Goal: Task Accomplishment & Management: Manage account settings

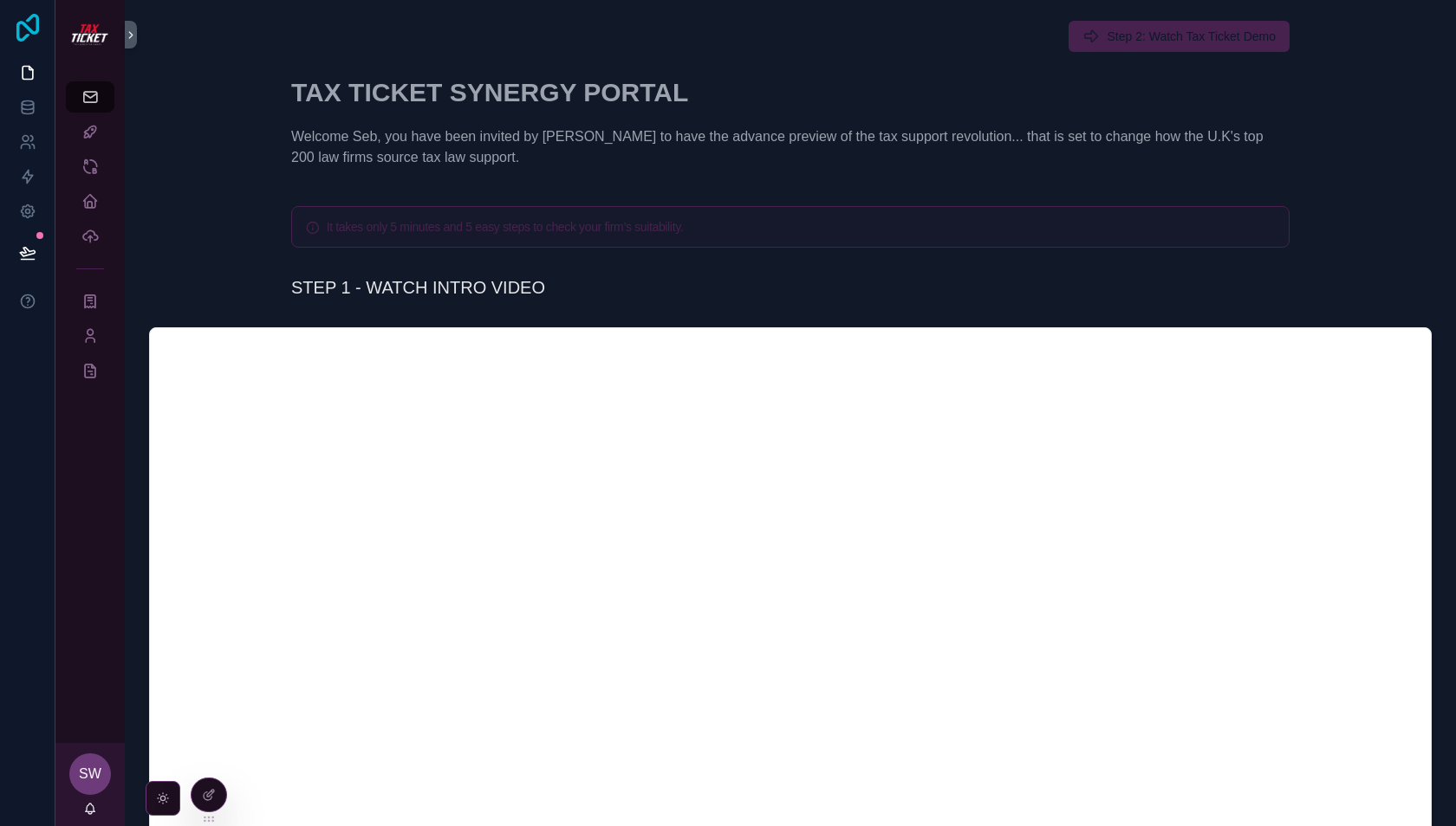
click at [30, 18] on icon at bounding box center [28, 28] width 23 height 28
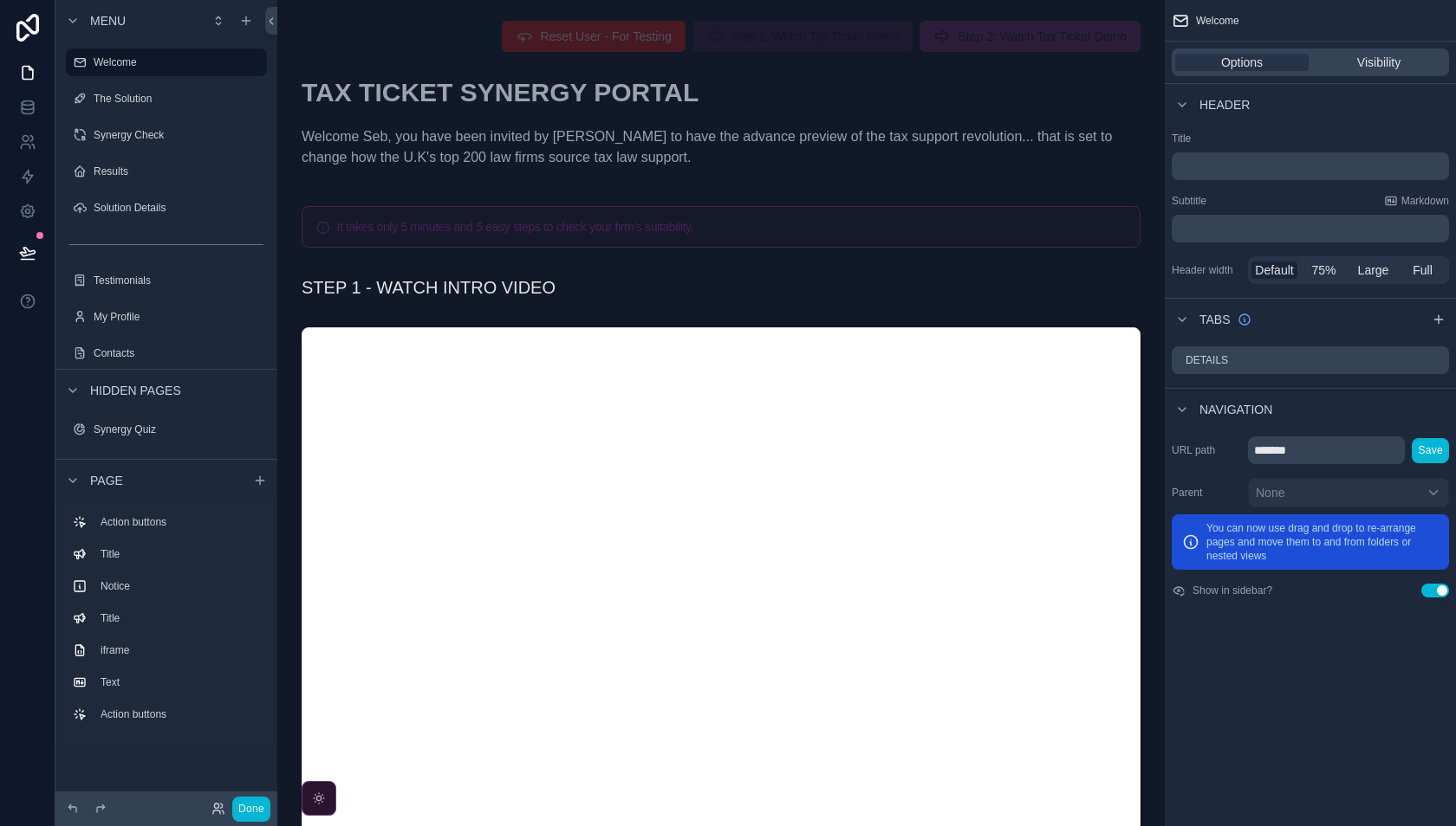
click at [317, 798] on icon "scrollable content" at bounding box center [319, 797] width 4 height 4
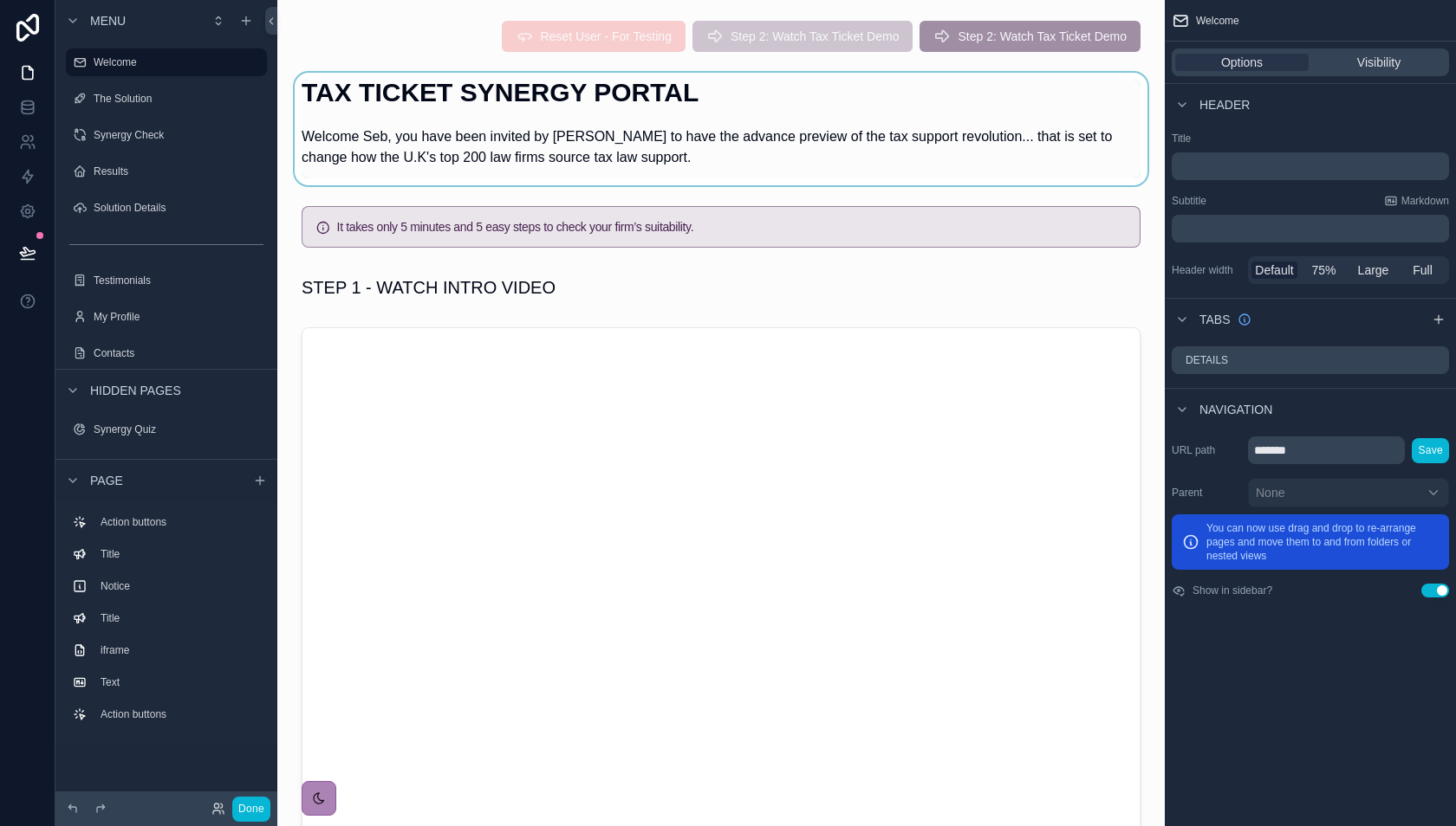
click at [650, 86] on div "scrollable content" at bounding box center [721, 130] width 859 height 113
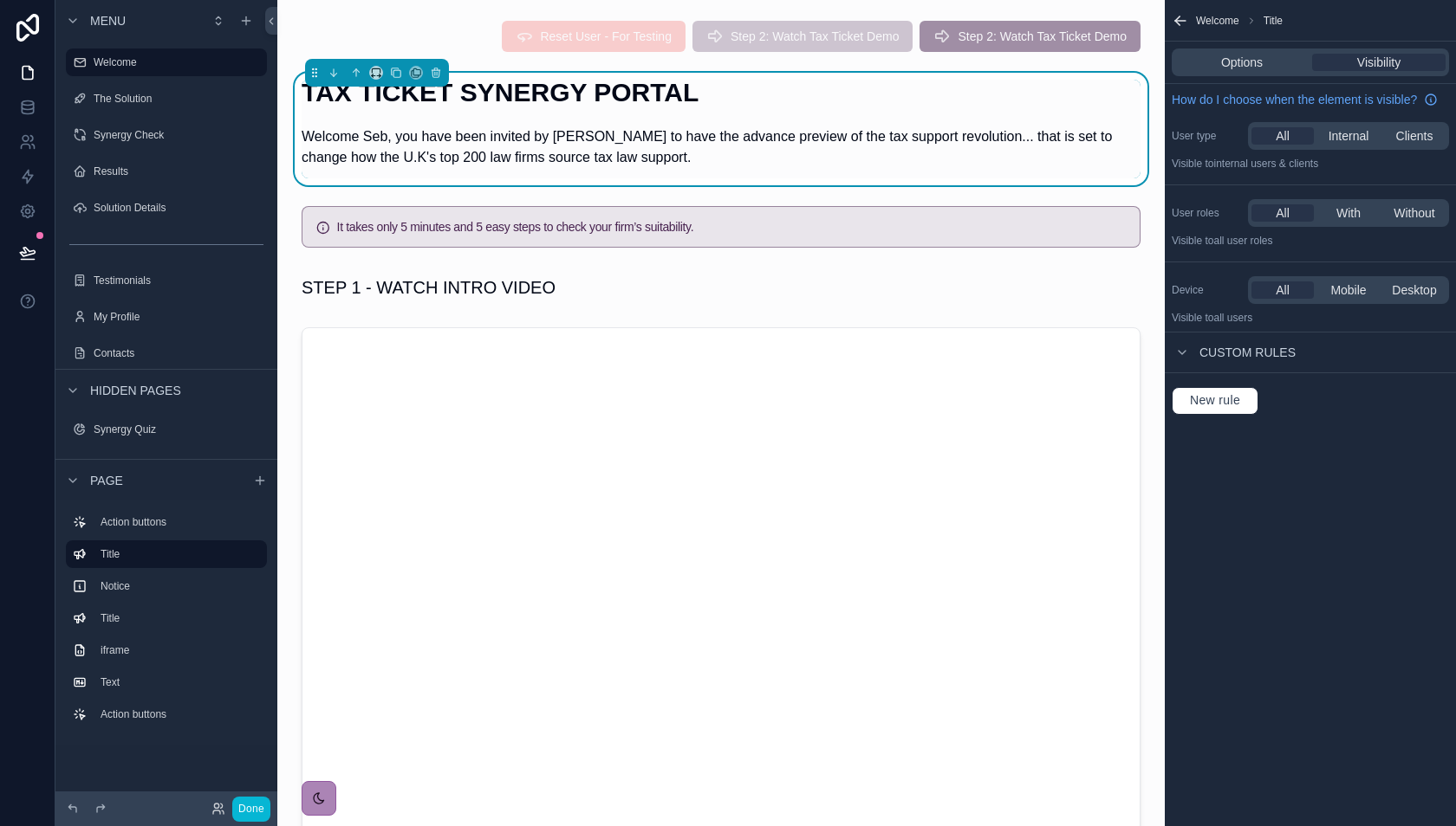
click at [650, 86] on h1 "TAX TICKET SYNERGY PORTAL" at bounding box center [721, 93] width 838 height 26
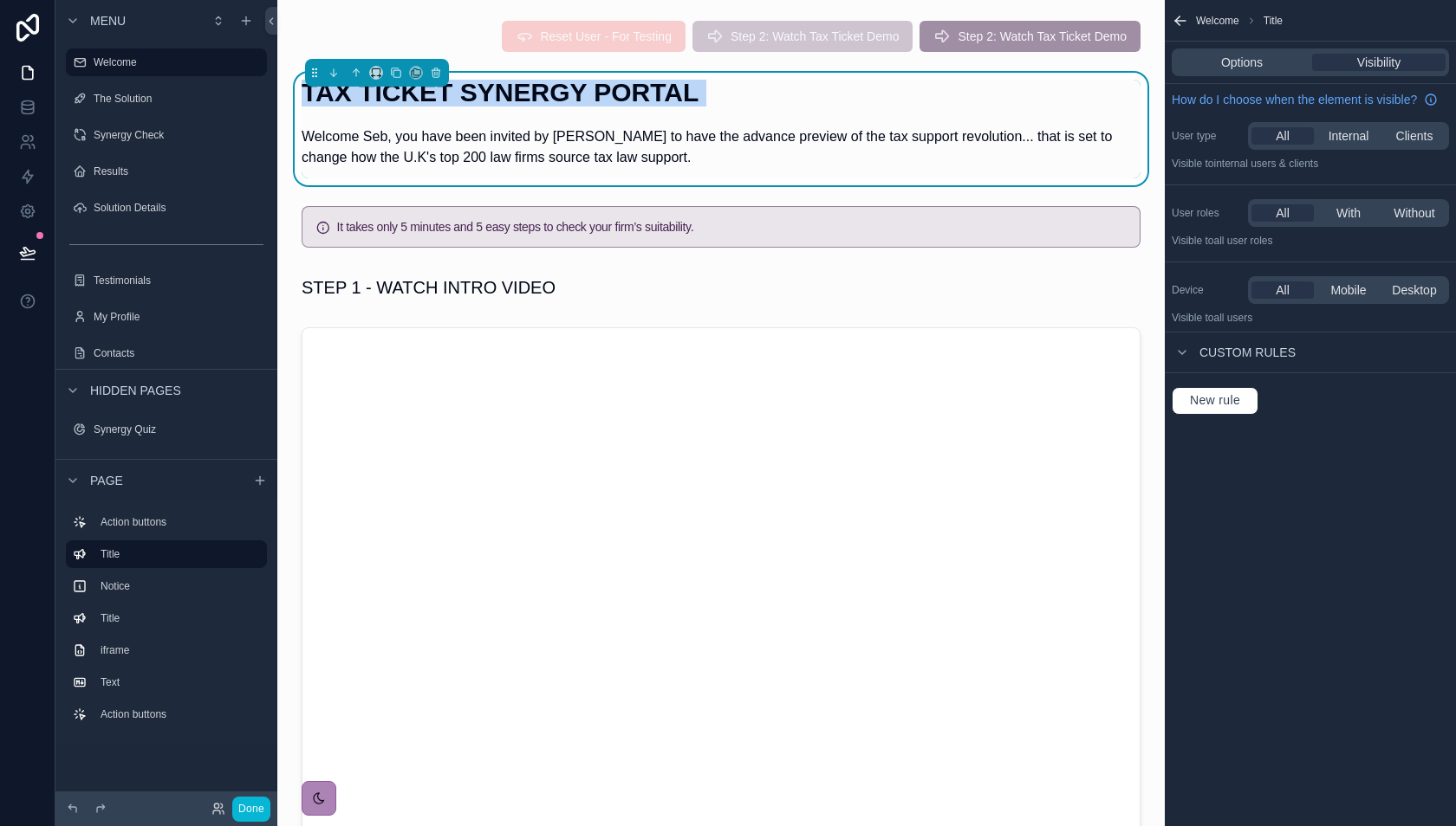
click at [650, 86] on h1 "TAX TICKET SYNERGY PORTAL" at bounding box center [721, 93] width 838 height 26
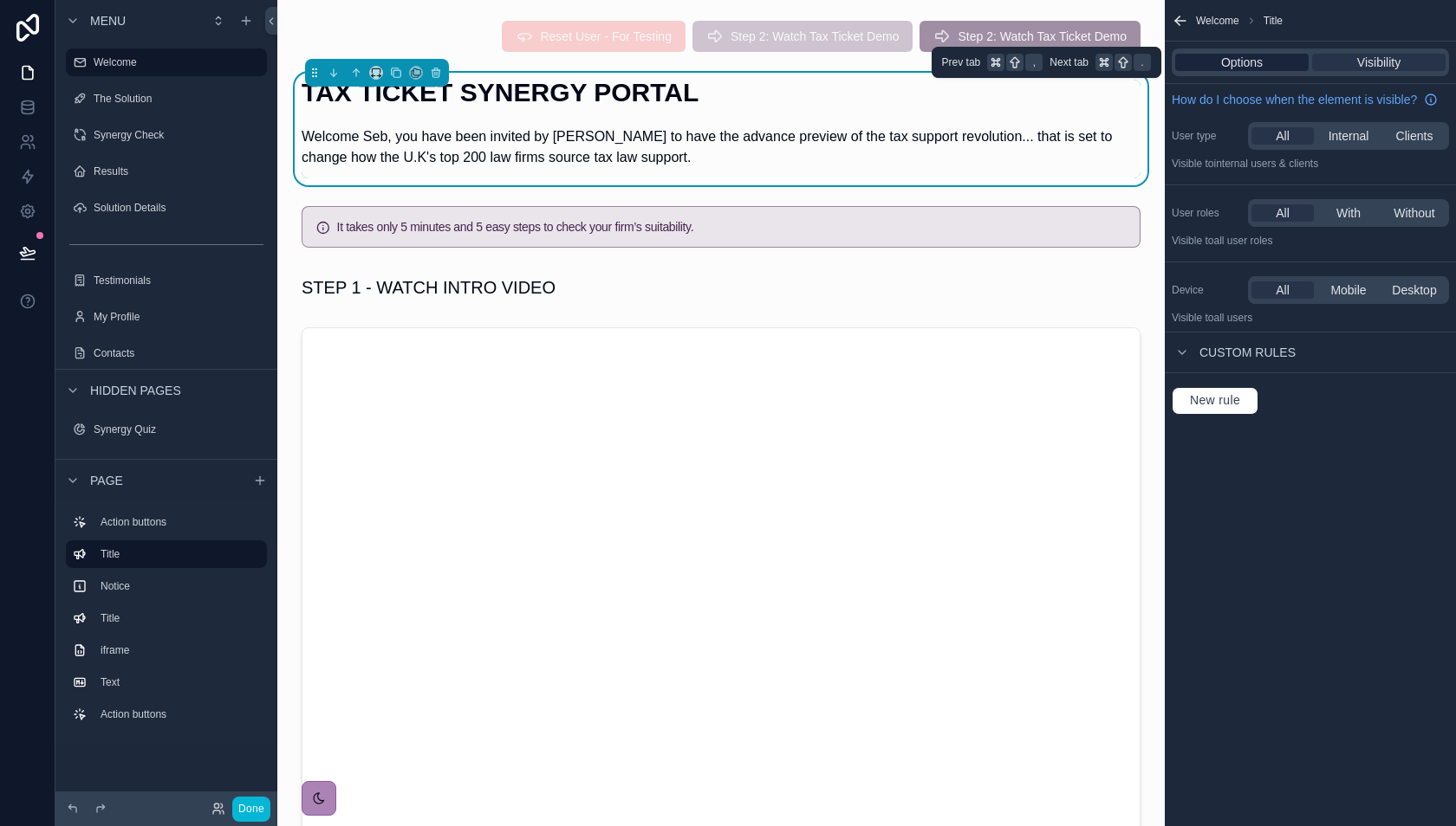
click at [1225, 68] on span "Options" at bounding box center [1241, 62] width 42 height 18
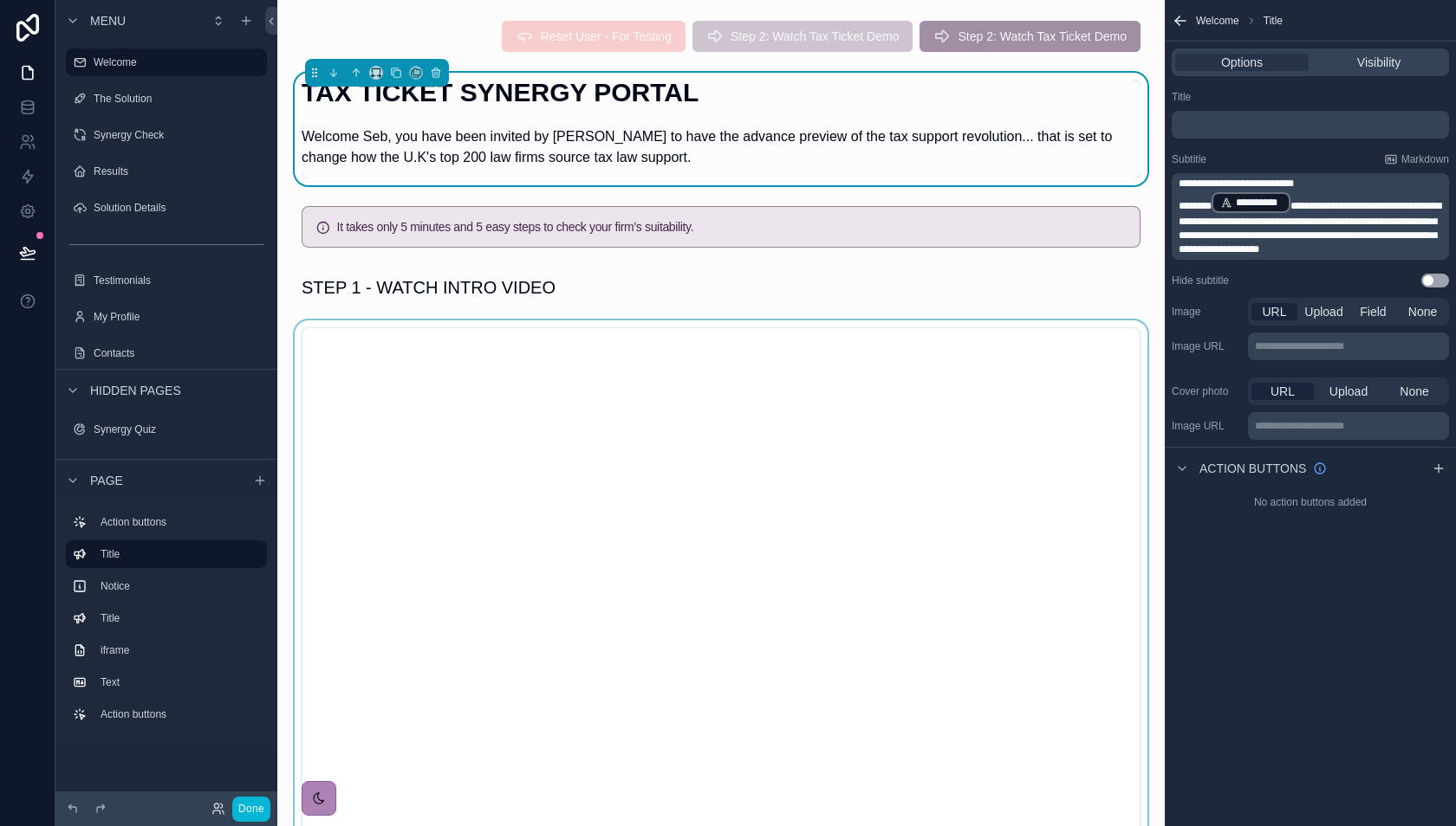
click at [863, 400] on div "scrollable content" at bounding box center [721, 638] width 859 height 636
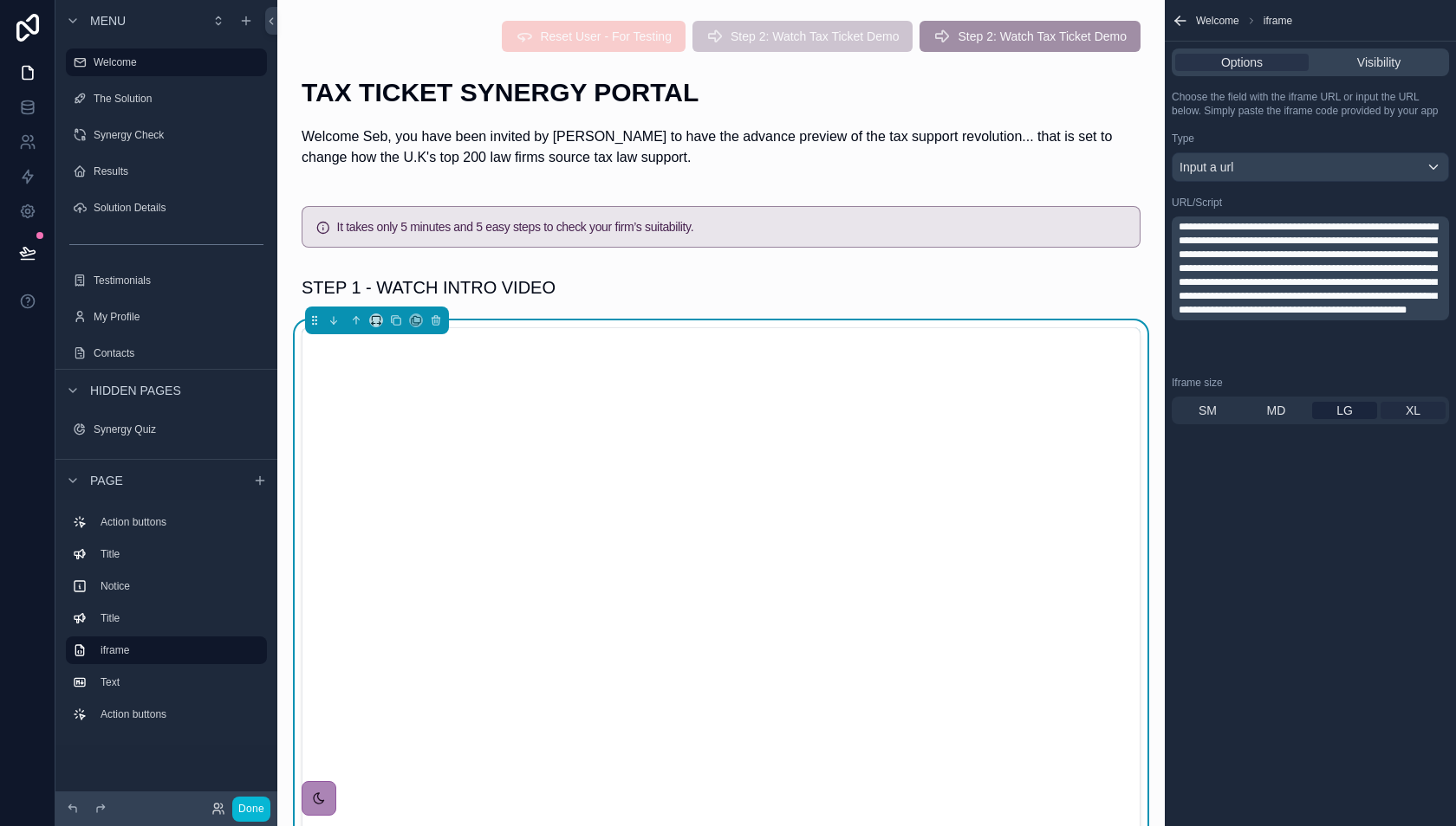
click at [1417, 410] on span "XL" at bounding box center [1412, 411] width 15 height 18
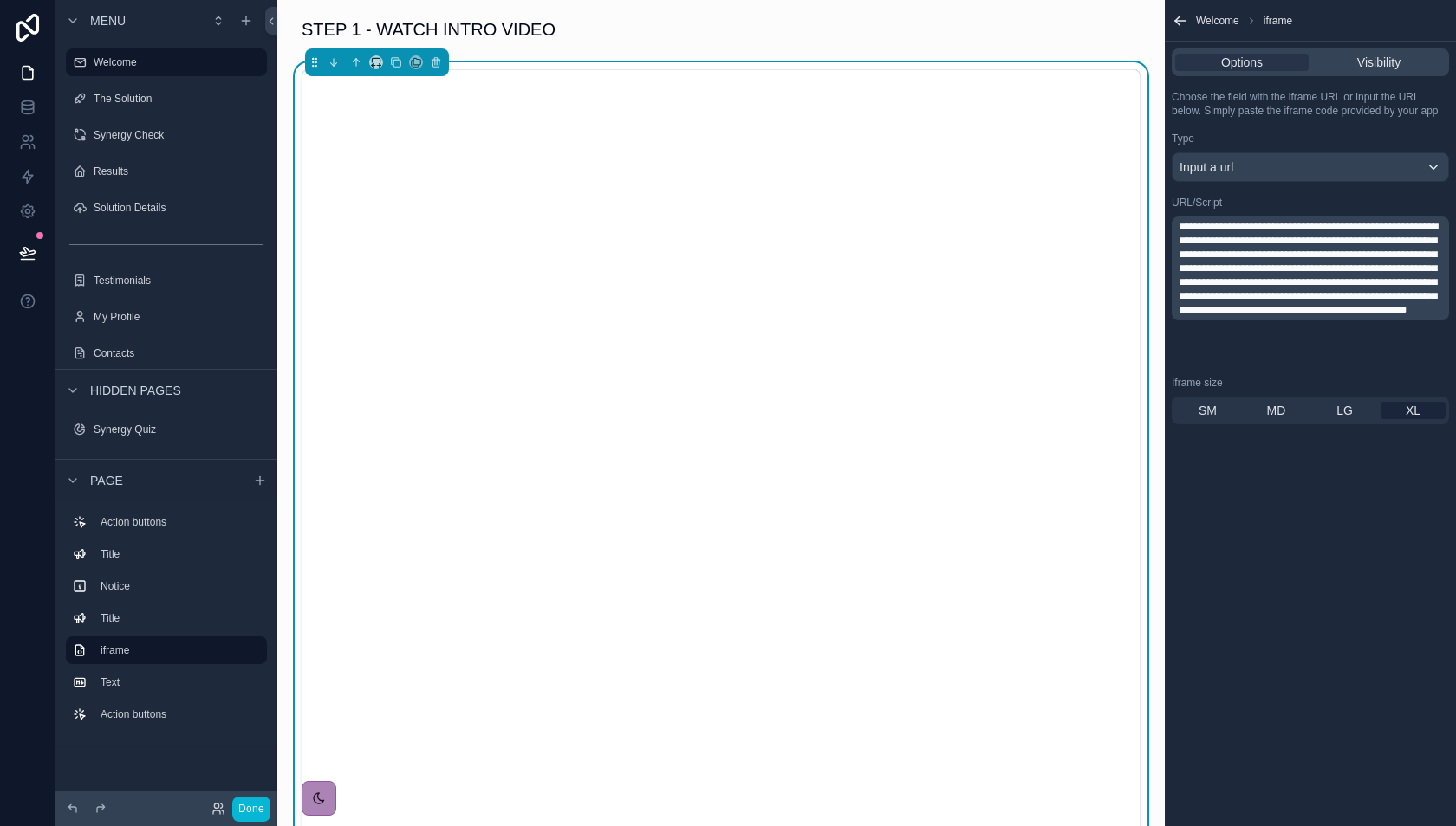
scroll to position [175, 0]
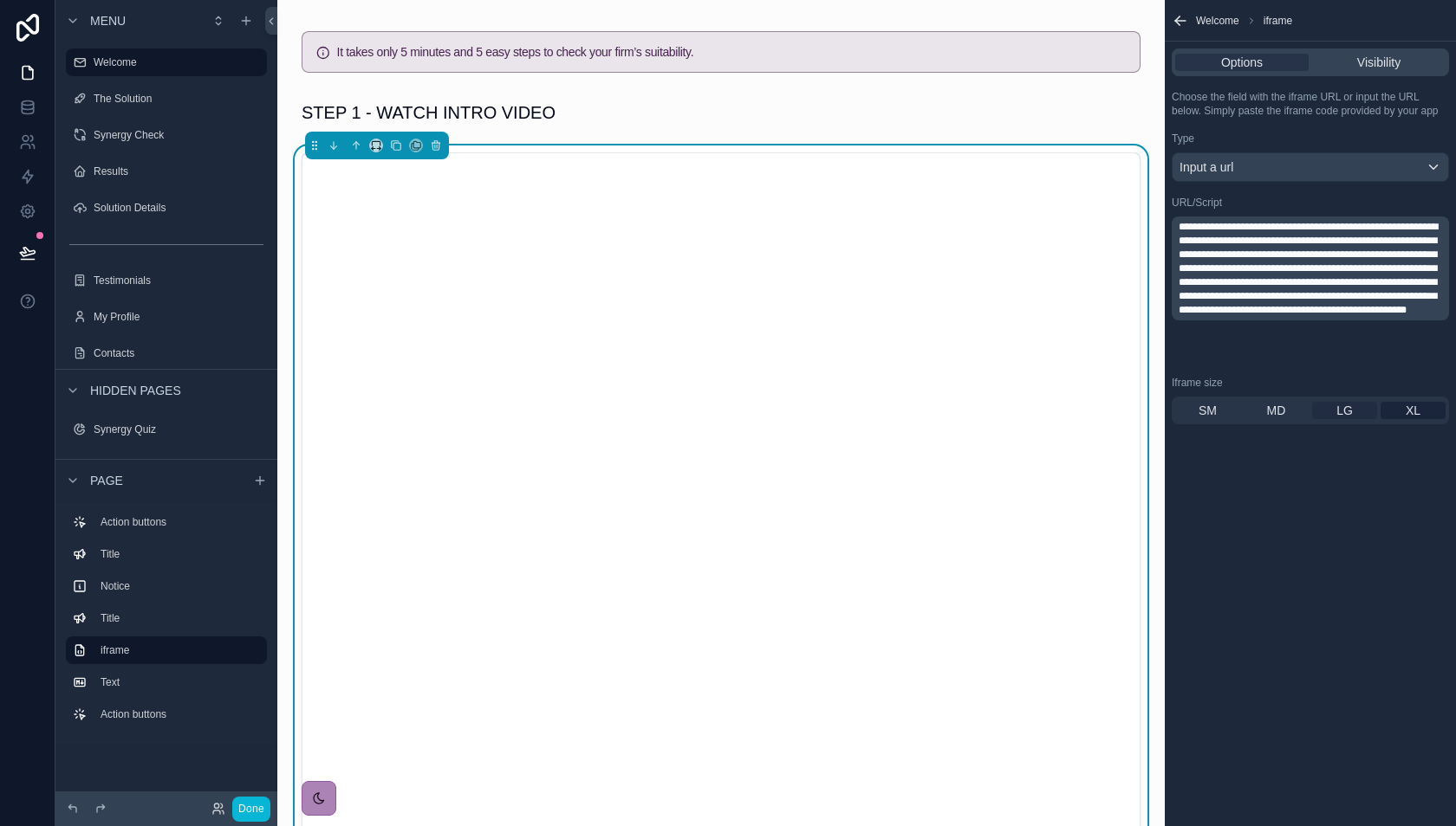
click at [1347, 417] on span "LG" at bounding box center [1344, 411] width 17 height 18
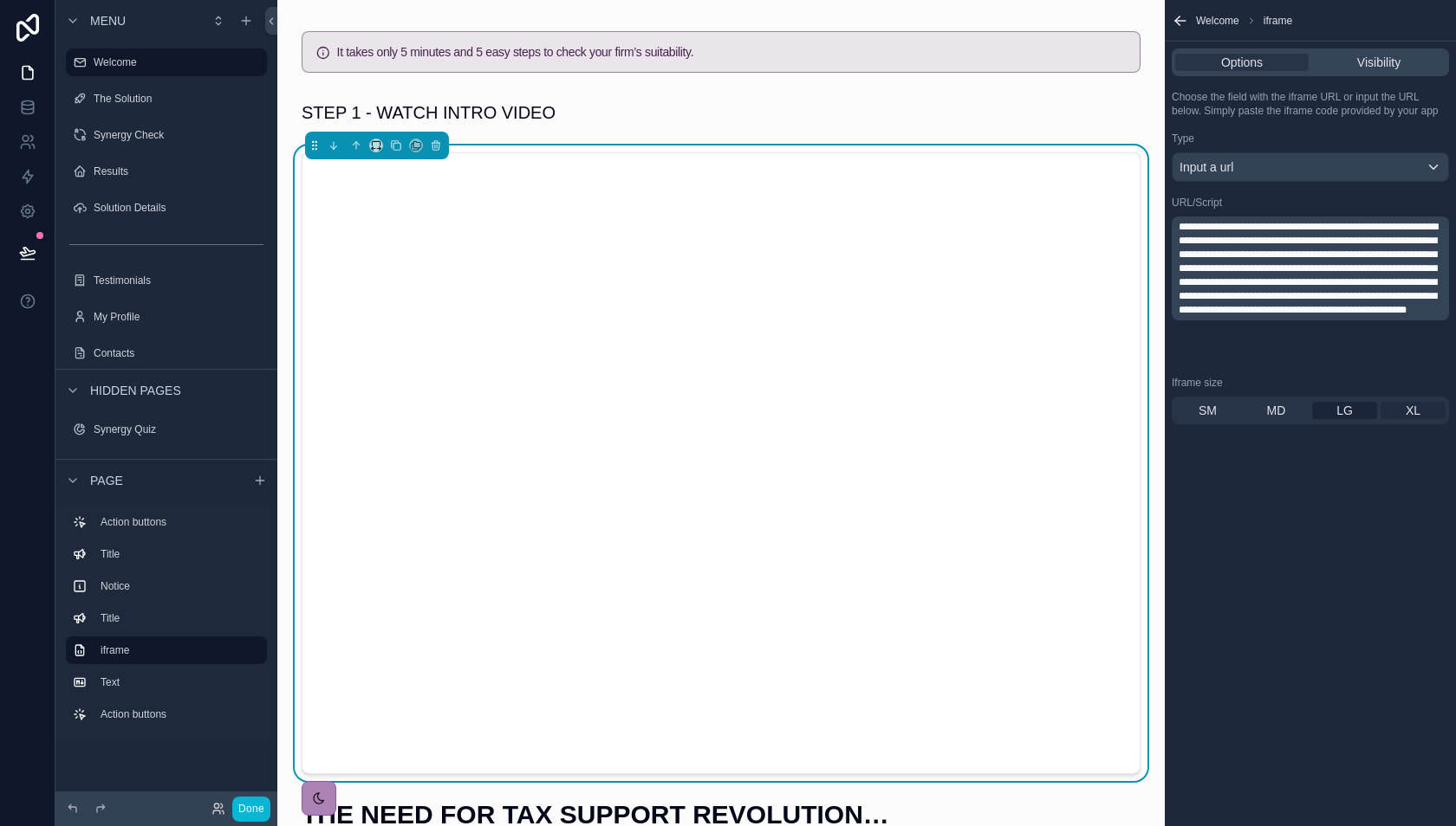
click at [1415, 413] on span "XL" at bounding box center [1412, 411] width 15 height 18
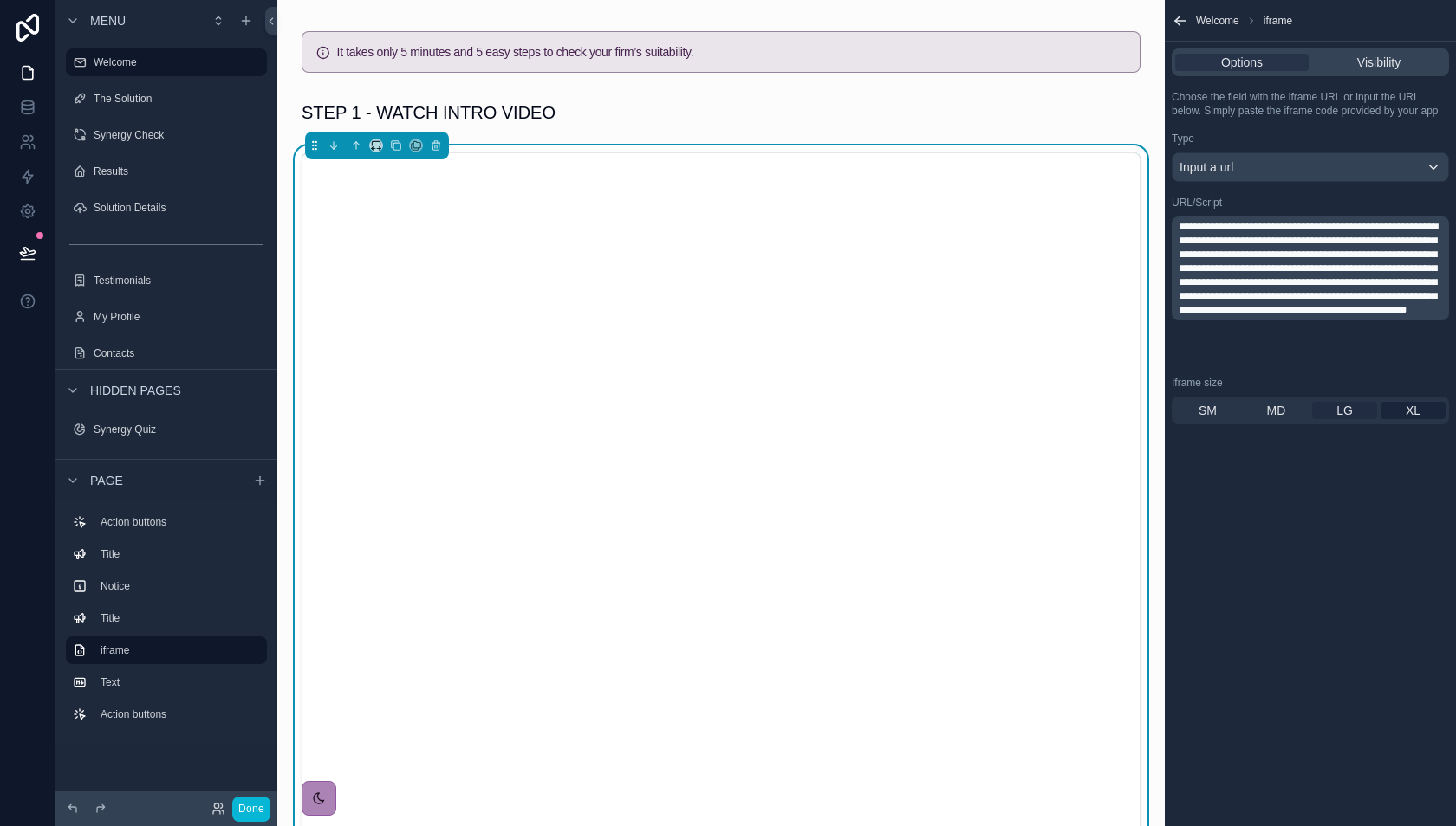
click at [1337, 413] on span "LG" at bounding box center [1344, 411] width 17 height 18
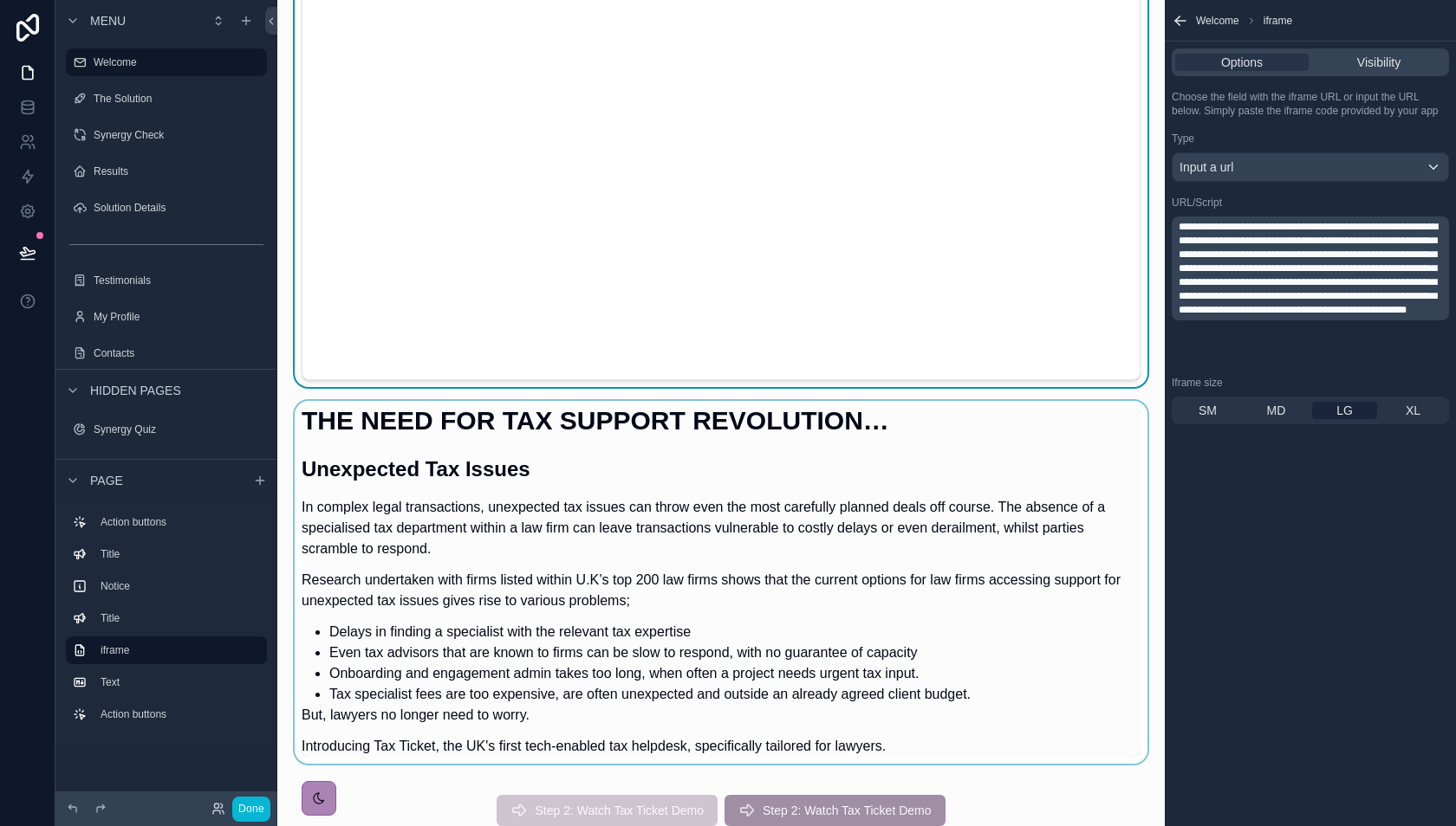
scroll to position [571, 0]
click at [760, 420] on div "scrollable content" at bounding box center [721, 586] width 859 height 373
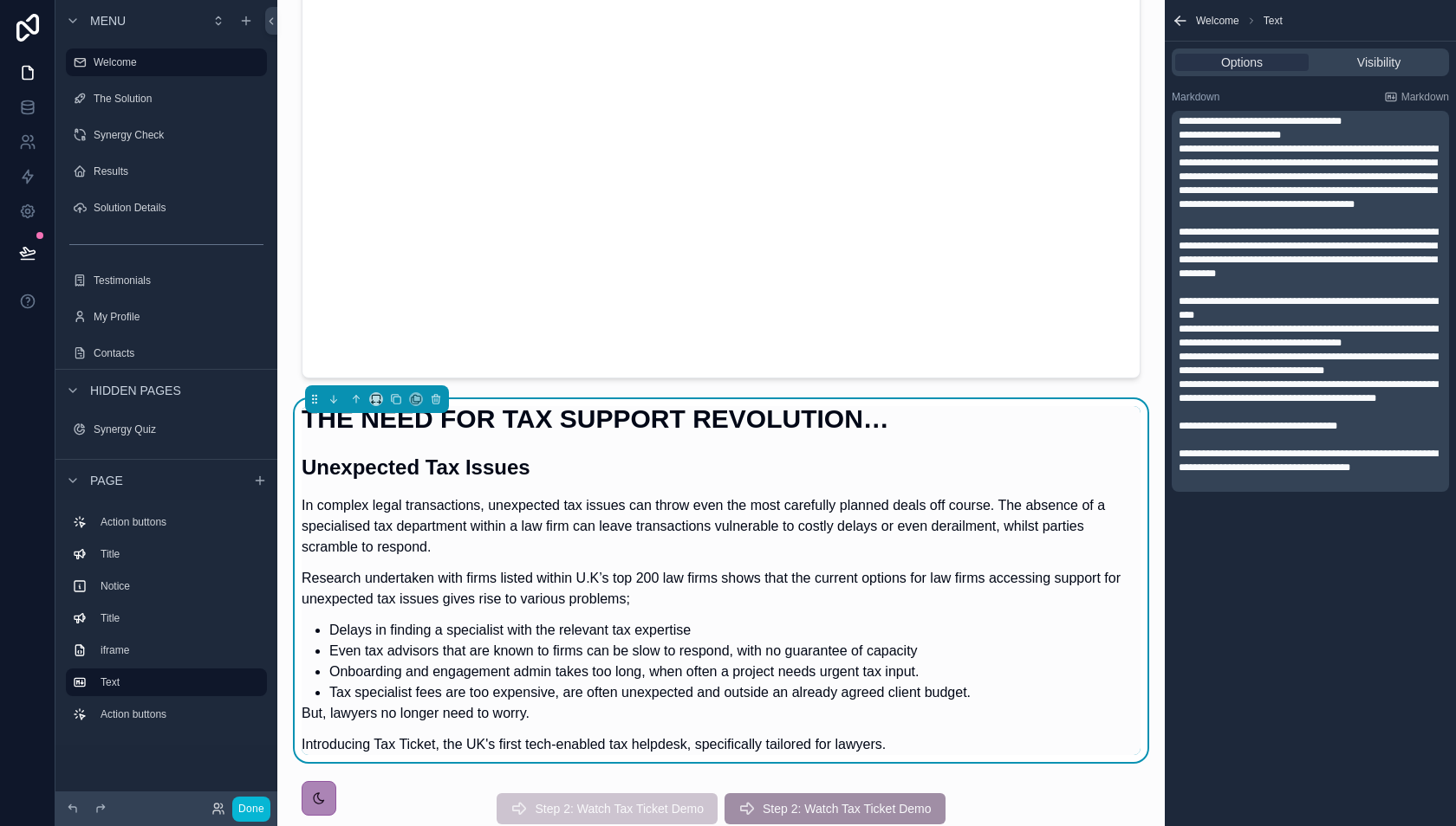
click at [760, 420] on h1 "THE NEED FOR TAX SUPPORT REVOLUTION…" at bounding box center [721, 419] width 838 height 26
click at [1326, 361] on span "**********" at bounding box center [1309, 363] width 259 height 25
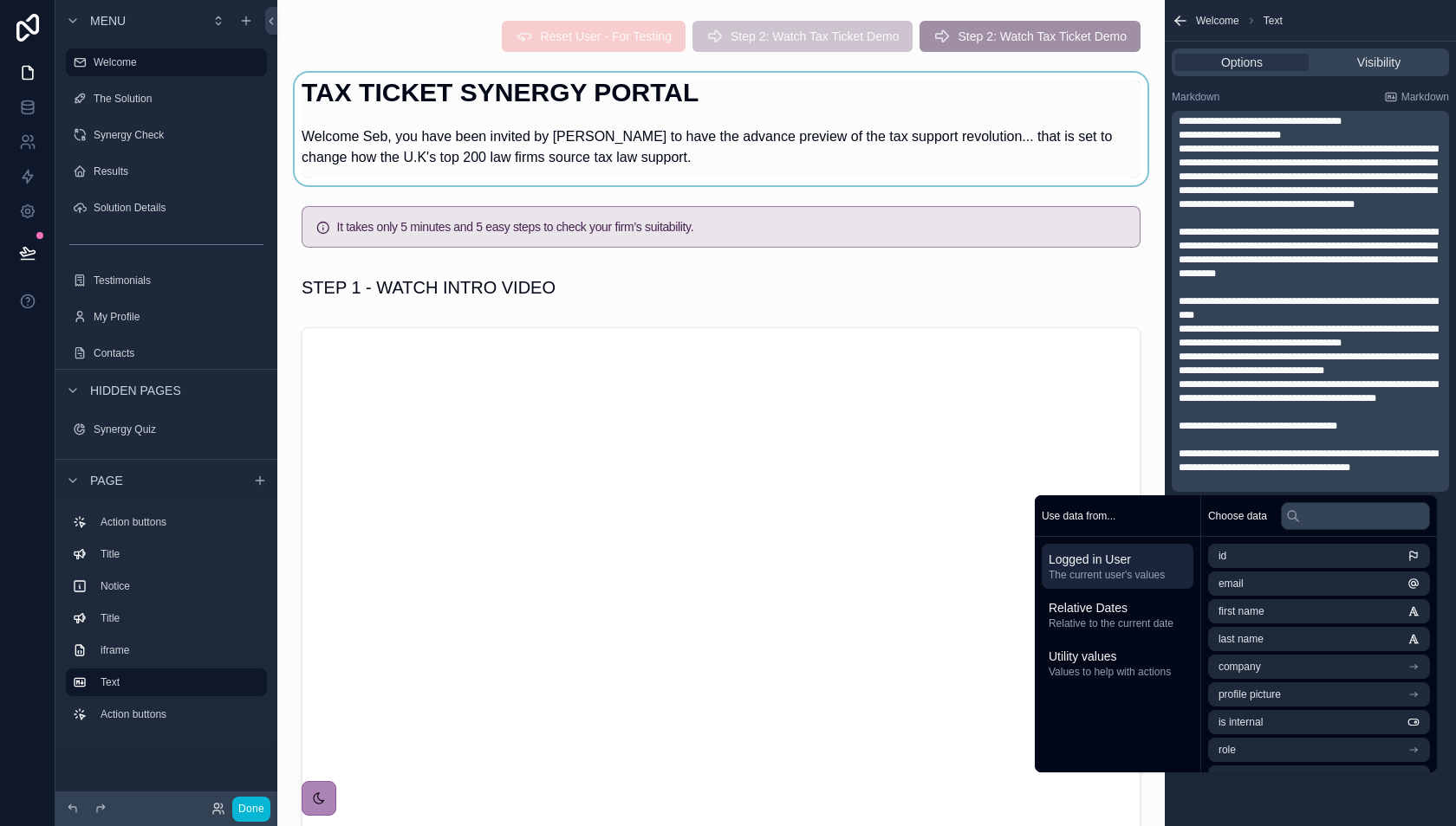
scroll to position [0, 0]
click at [911, 142] on div "scrollable content" at bounding box center [721, 130] width 859 height 113
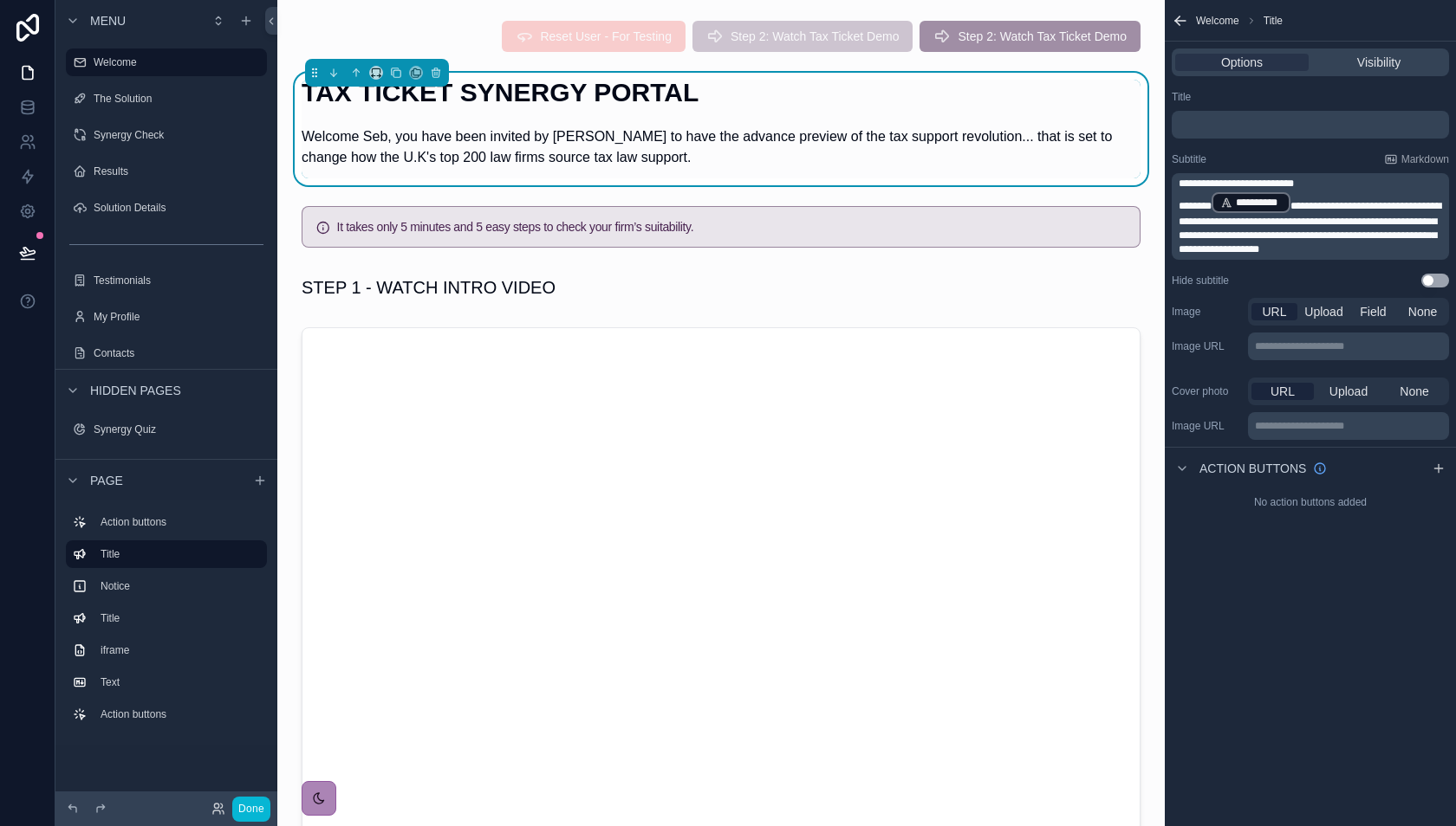
click at [1347, 221] on span "**********" at bounding box center [1310, 228] width 262 height 53
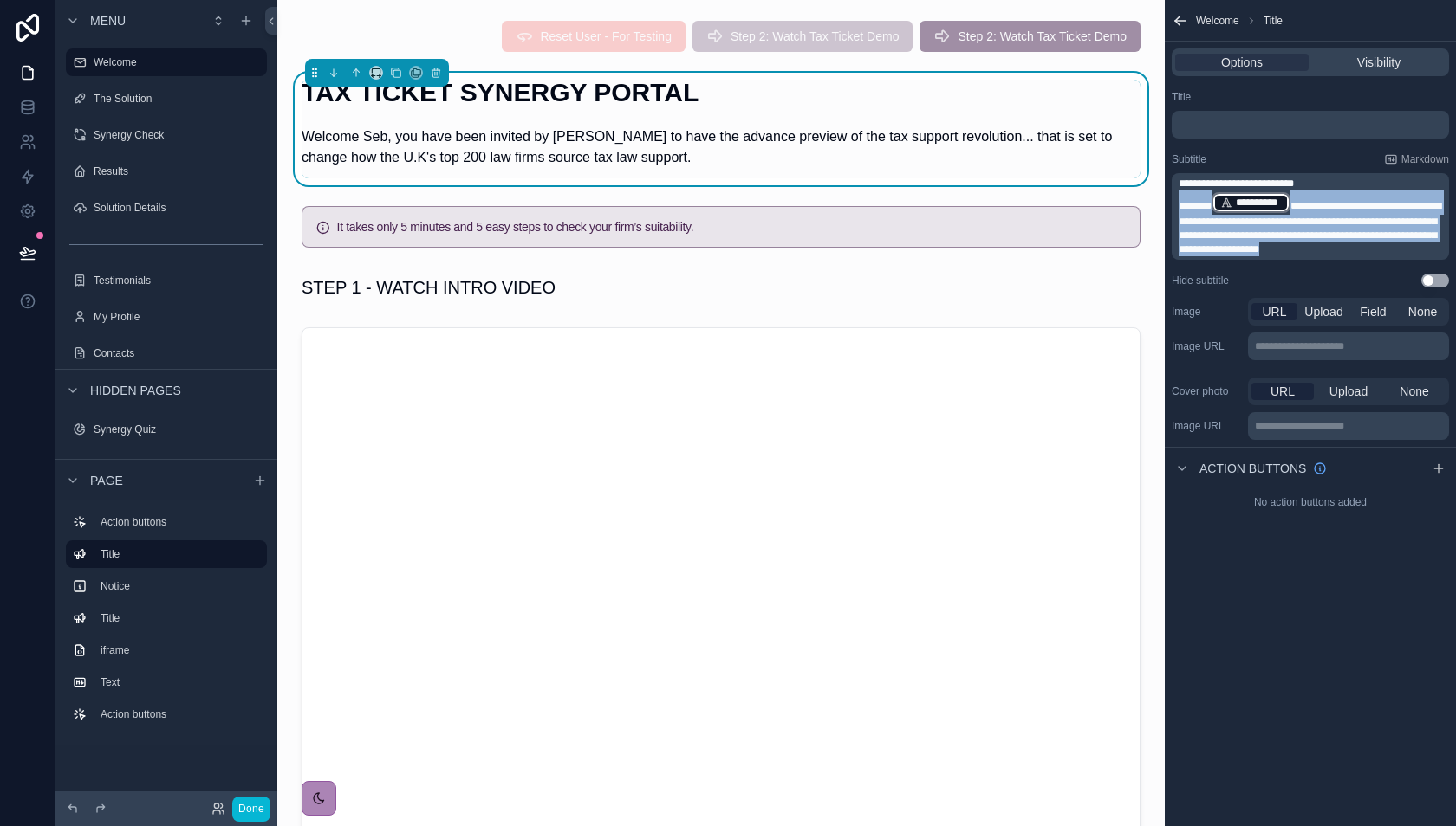
drag, startPoint x: 1343, startPoint y: 251, endPoint x: 1169, endPoint y: 205, distance: 180.0
click at [1168, 205] on div "**********" at bounding box center [1310, 189] width 291 height 212
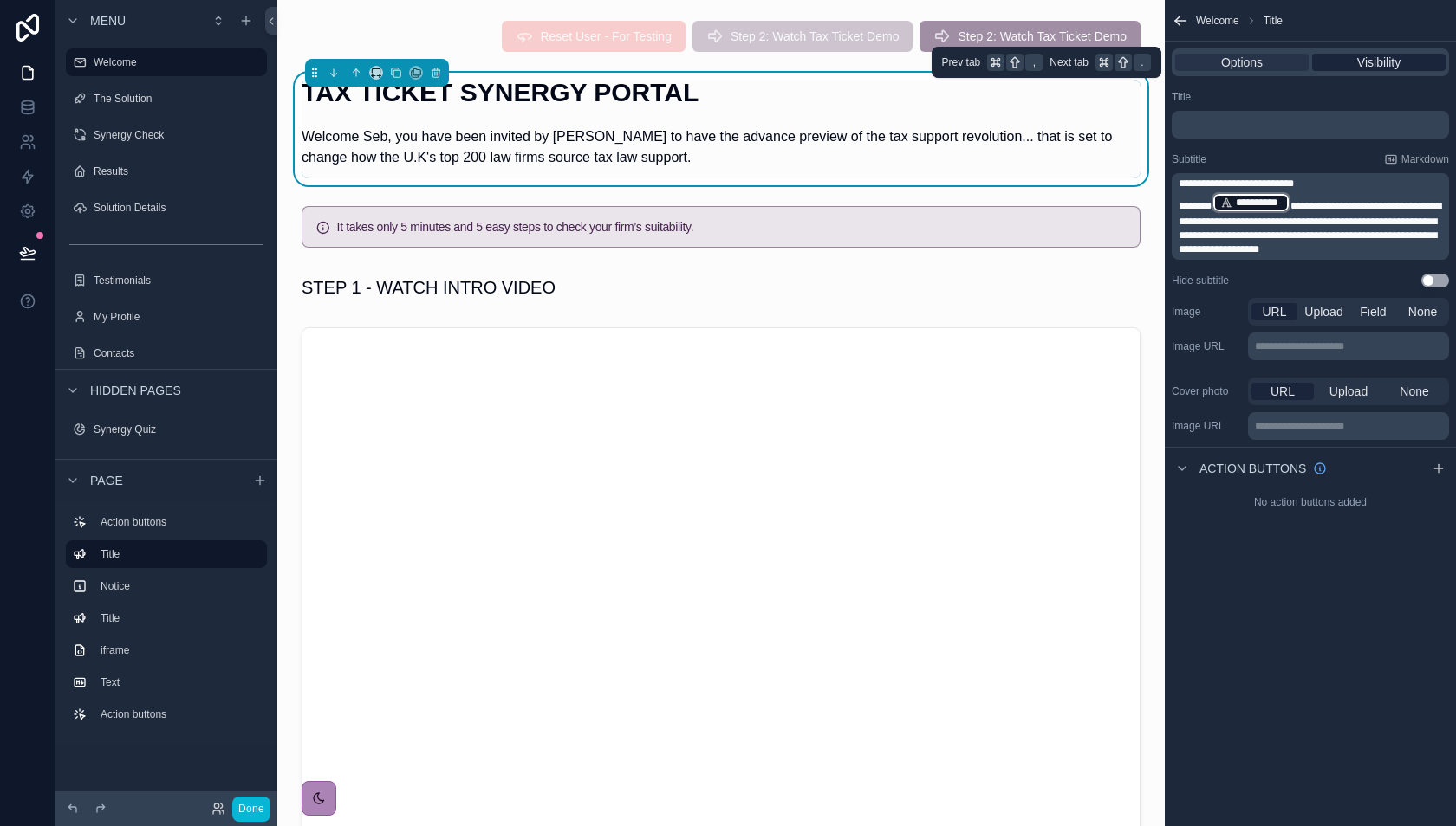
click at [1367, 53] on span "Visibility" at bounding box center [1379, 62] width 44 height 18
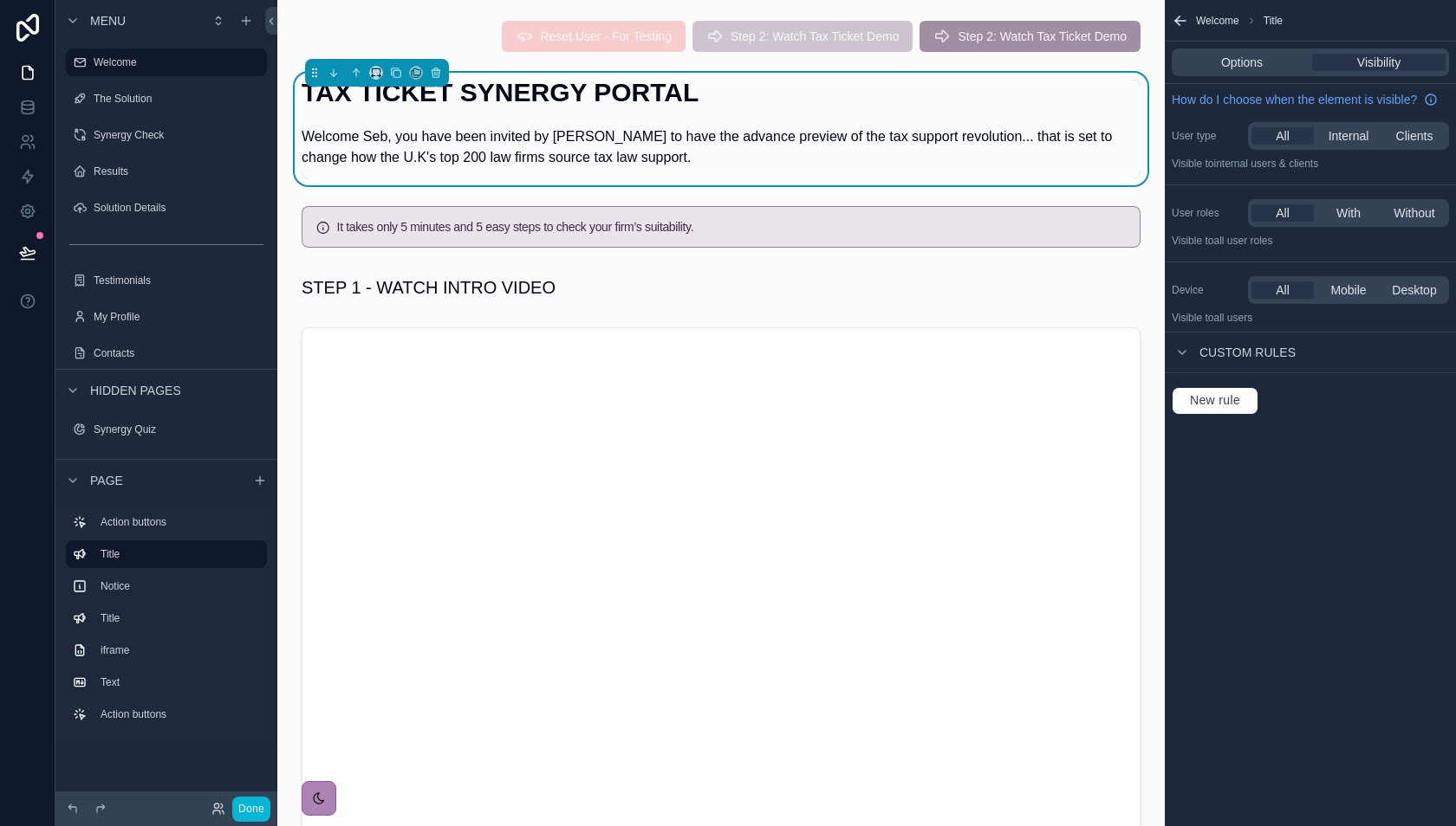
click at [648, 159] on p "Welcome Seb, you have been invited by [PERSON_NAME] to have the advance preview…" at bounding box center [721, 147] width 838 height 42
click at [530, 241] on div "scrollable content" at bounding box center [721, 227] width 859 height 55
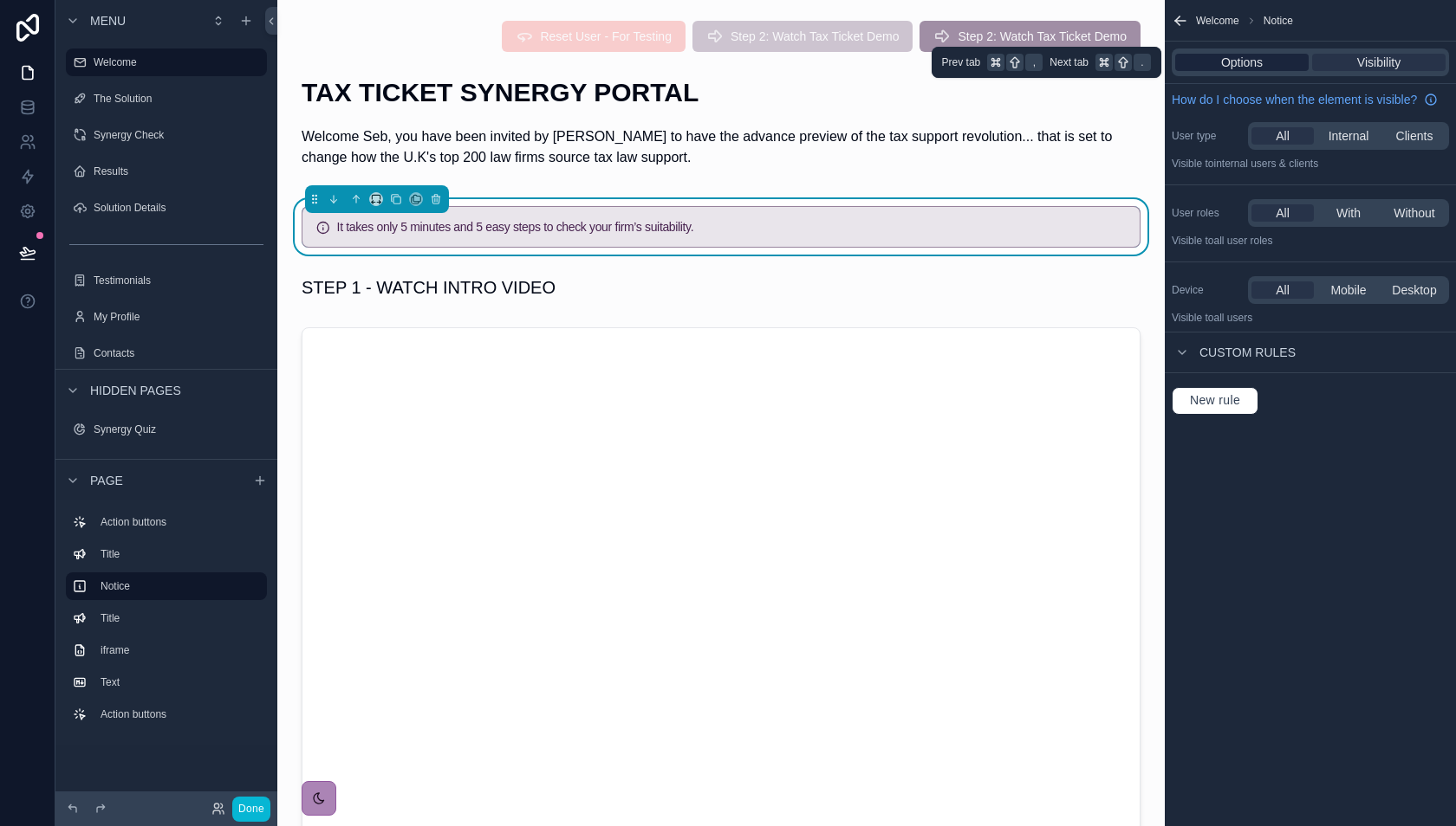
click at [1262, 64] on span "Options" at bounding box center [1241, 62] width 42 height 18
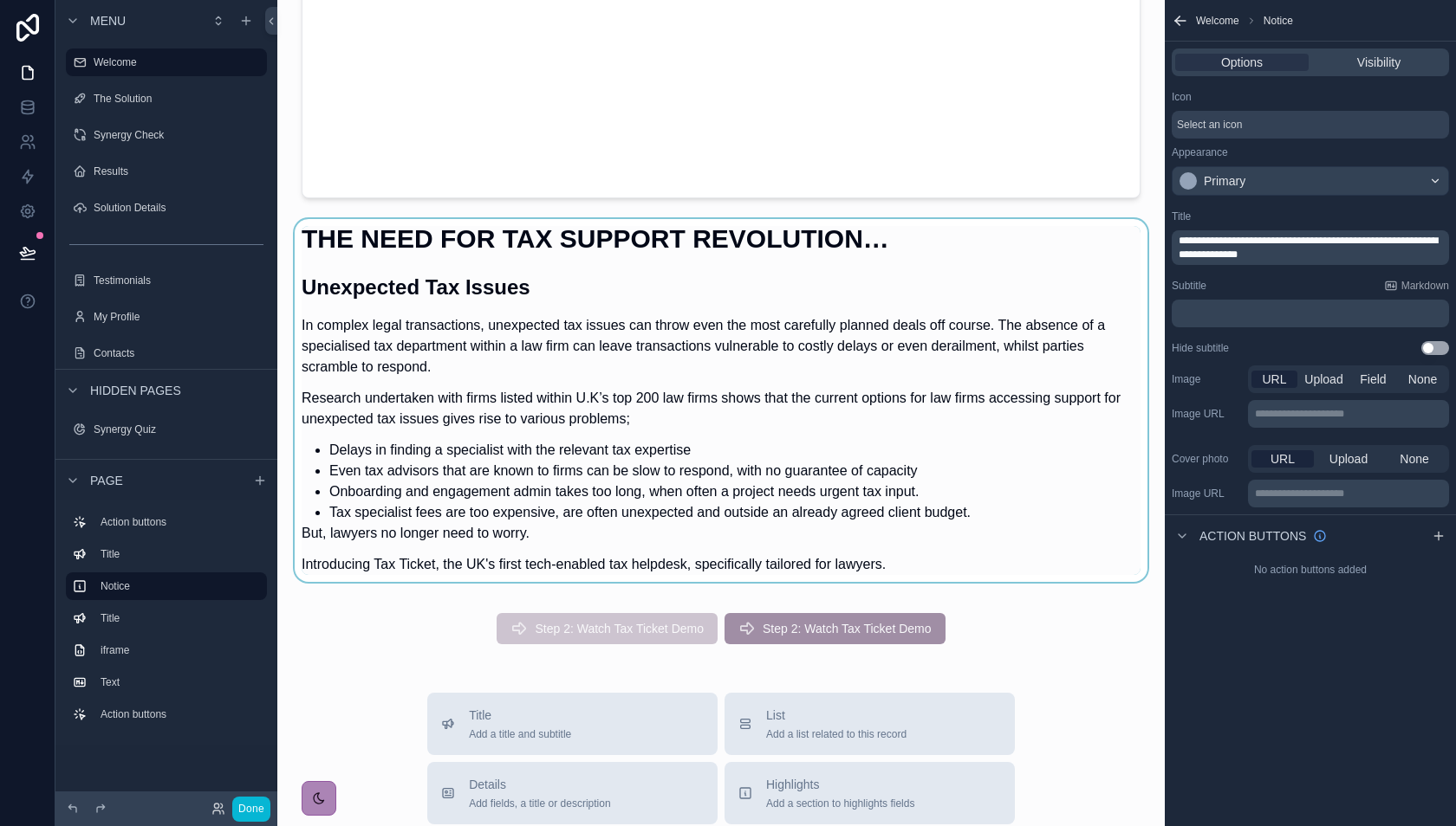
scroll to position [817, 0]
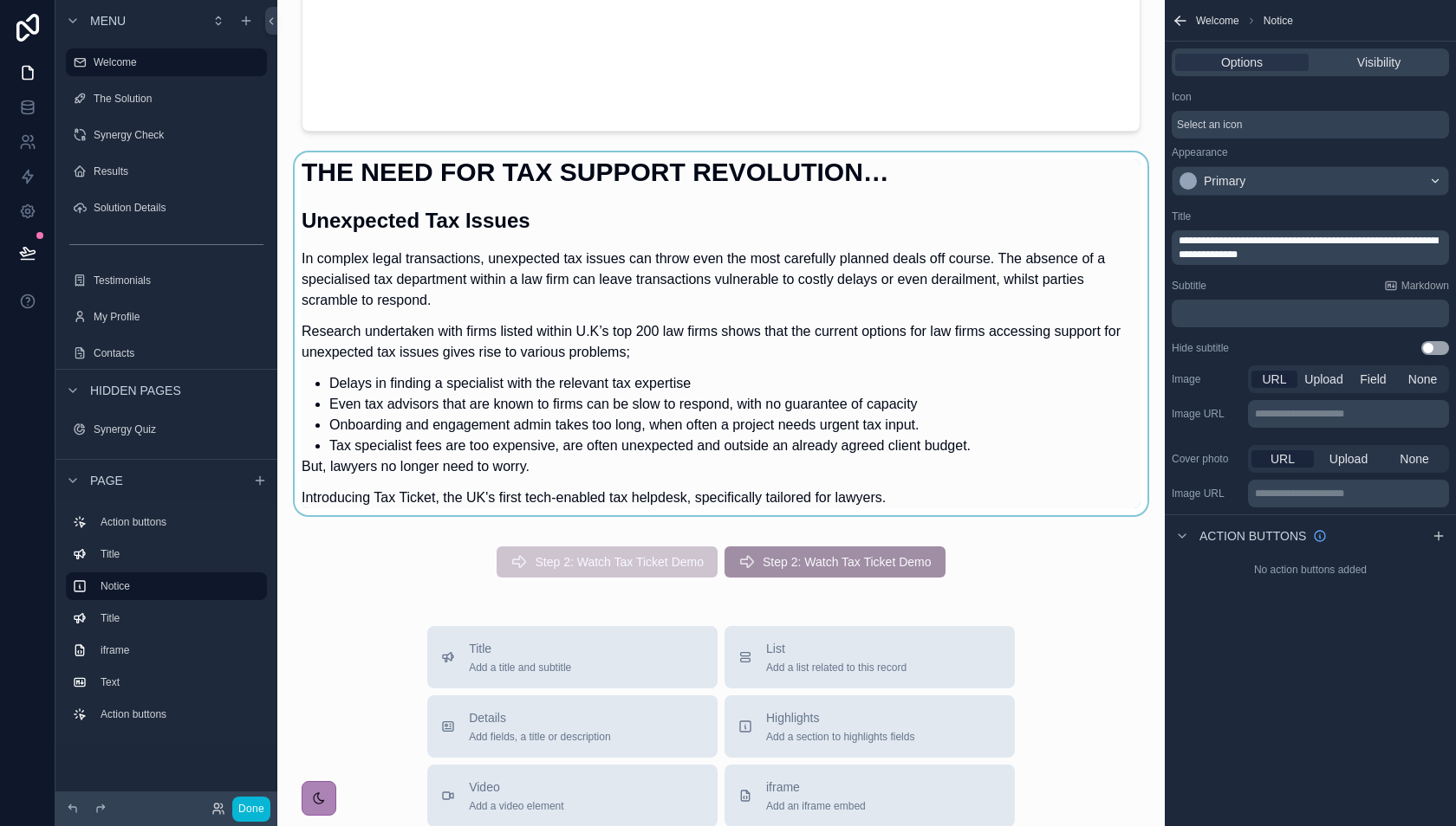
click at [750, 464] on div "scrollable content" at bounding box center [721, 338] width 859 height 373
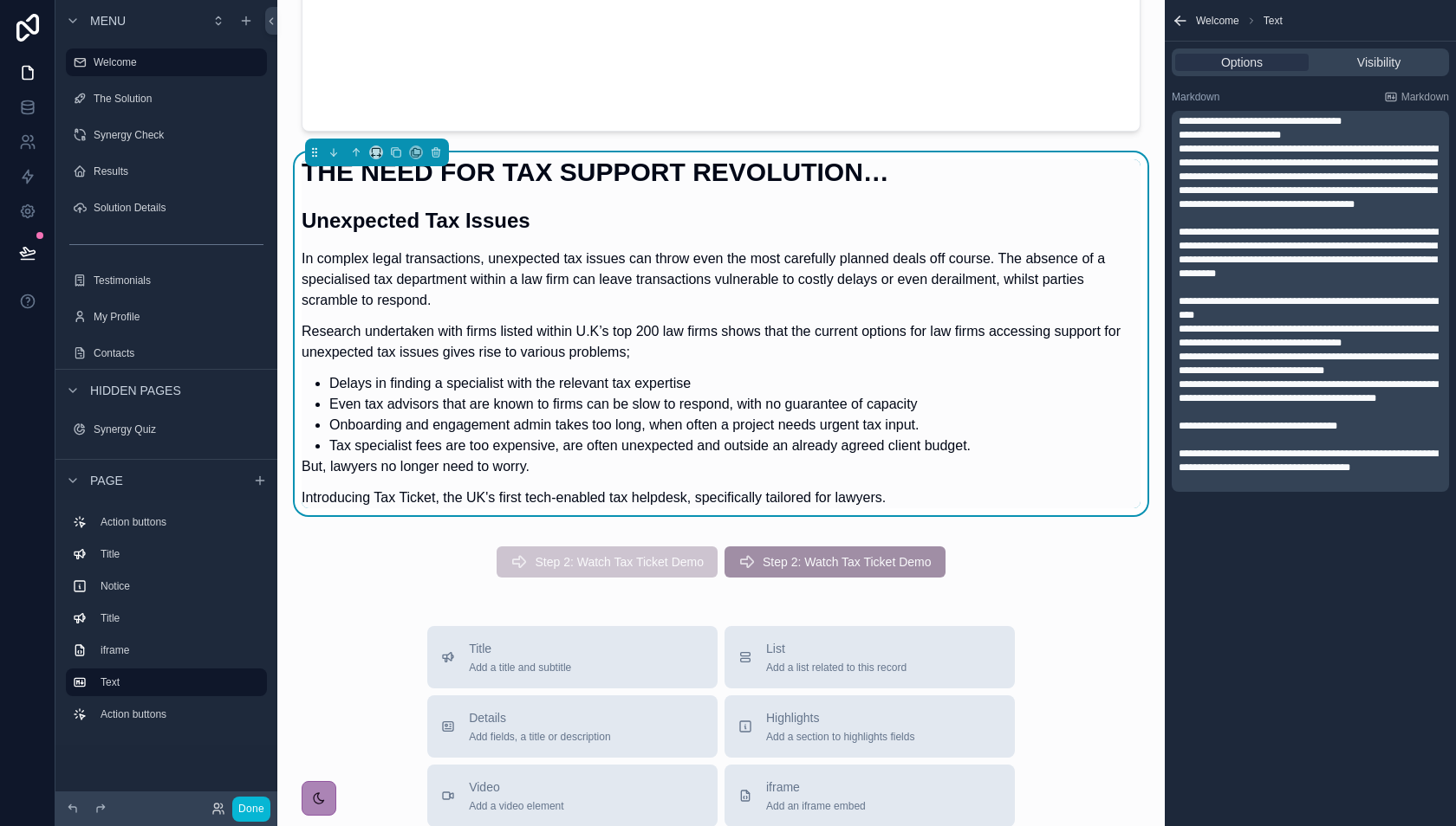
click at [844, 407] on li "Even tax advisors that are known to firms can be slow to respond, with no guara…" at bounding box center [734, 404] width 811 height 21
click at [769, 732] on span "Add a section to highlights fields" at bounding box center [840, 737] width 148 height 14
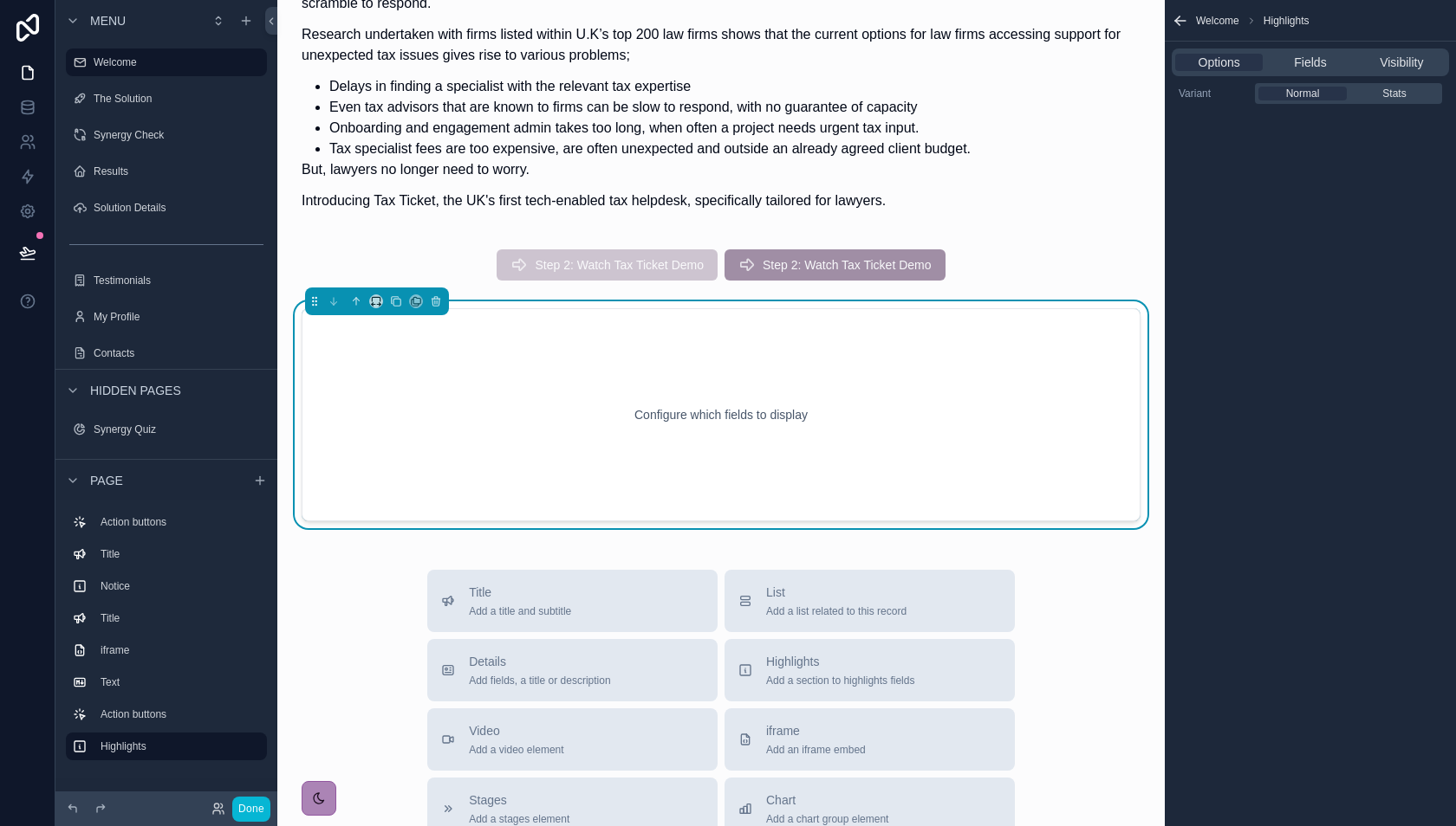
scroll to position [1116, 0]
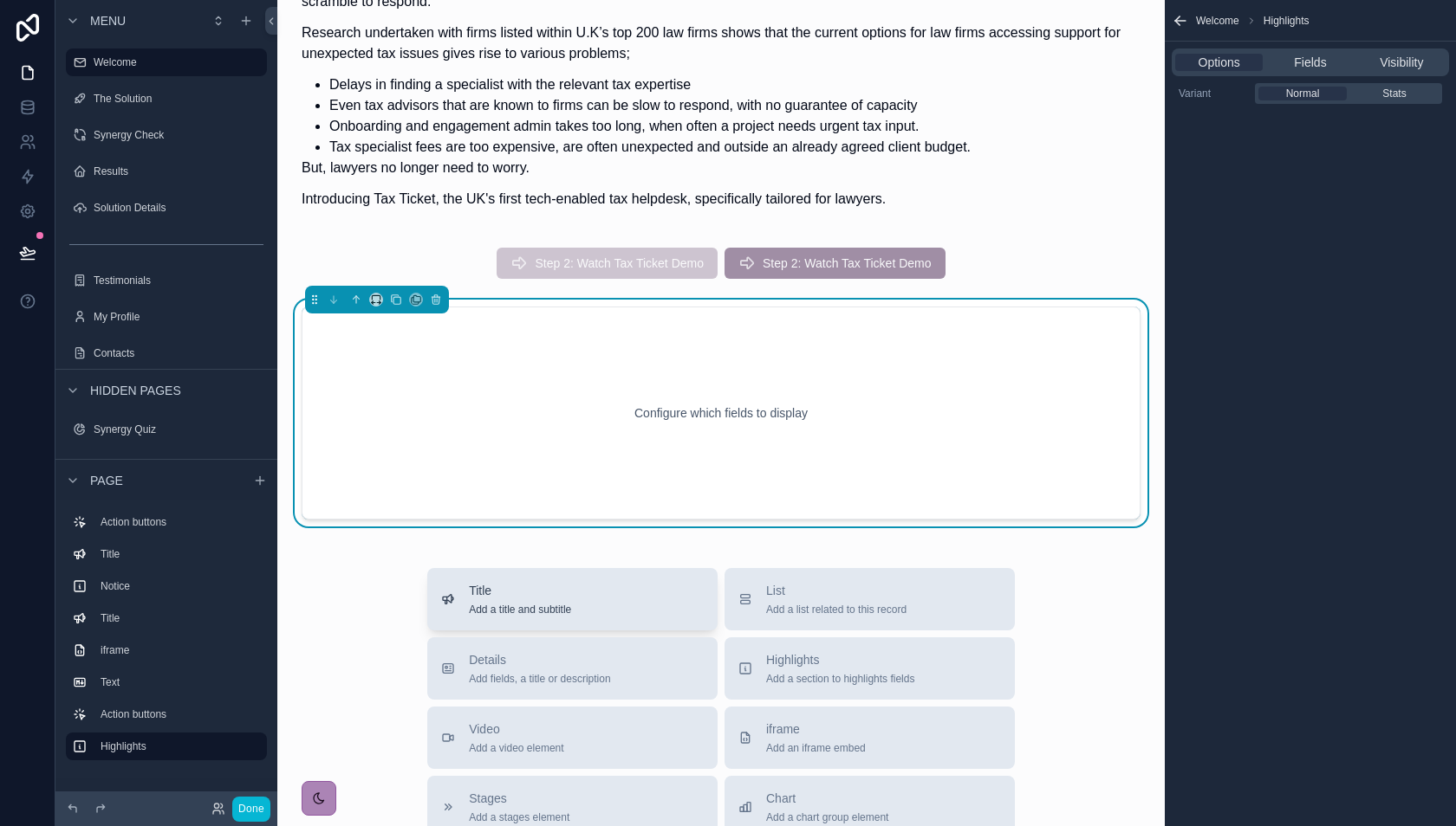
click at [464, 599] on div "Title Add a title and subtitle" at bounding box center [572, 598] width 262 height 35
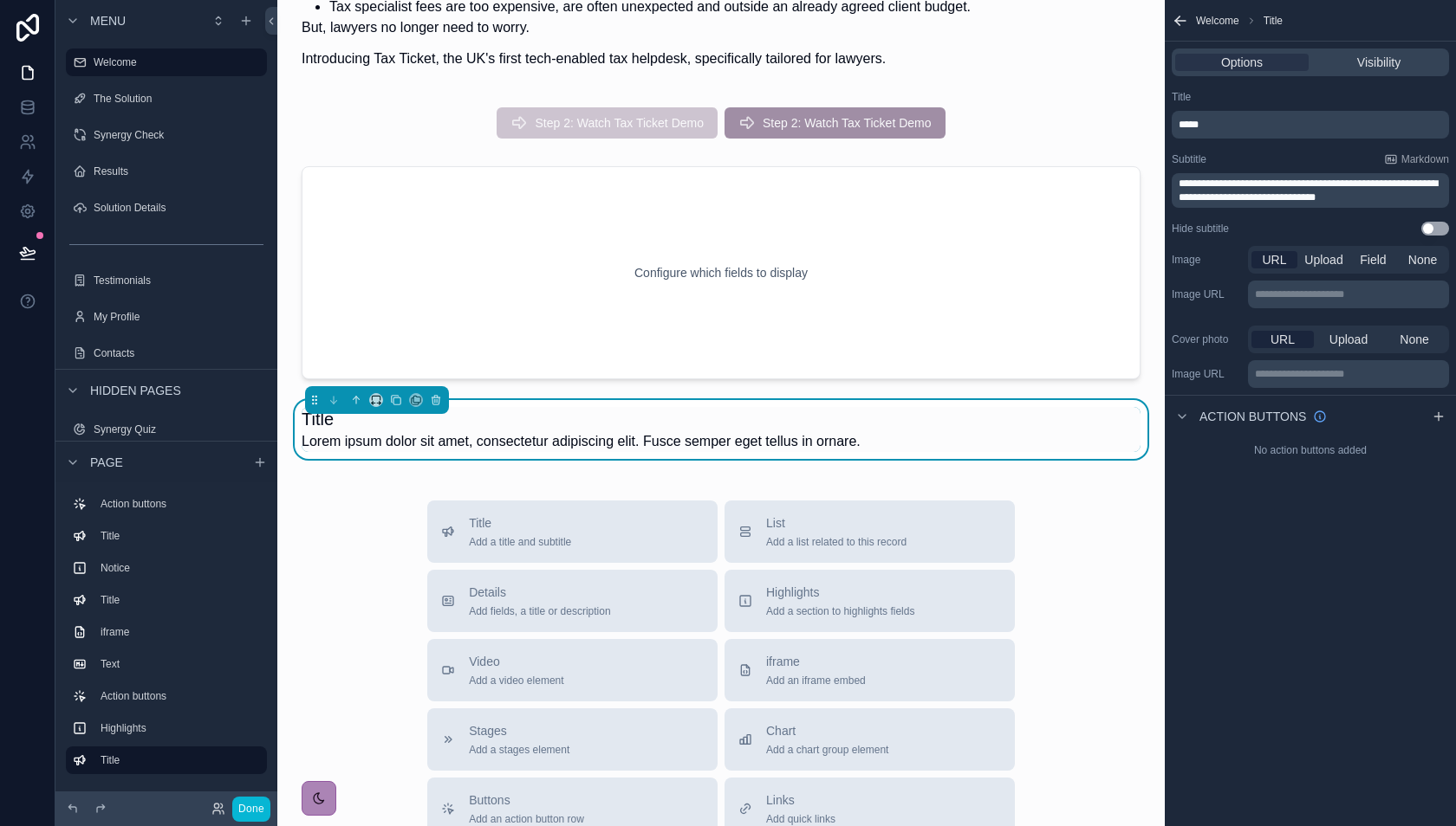
scroll to position [1273, 0]
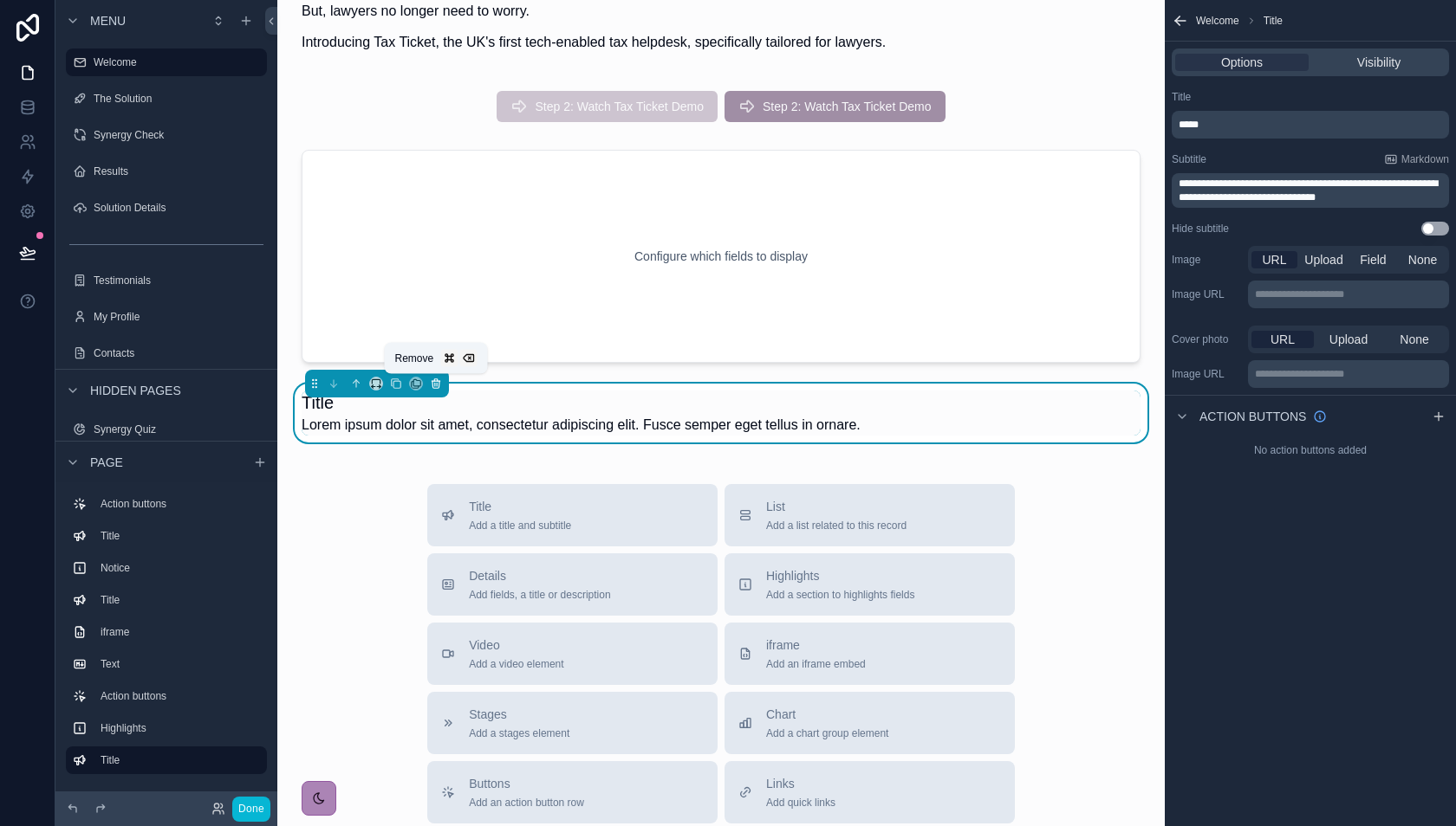
click at [438, 390] on button "scrollable content" at bounding box center [436, 383] width 19 height 19
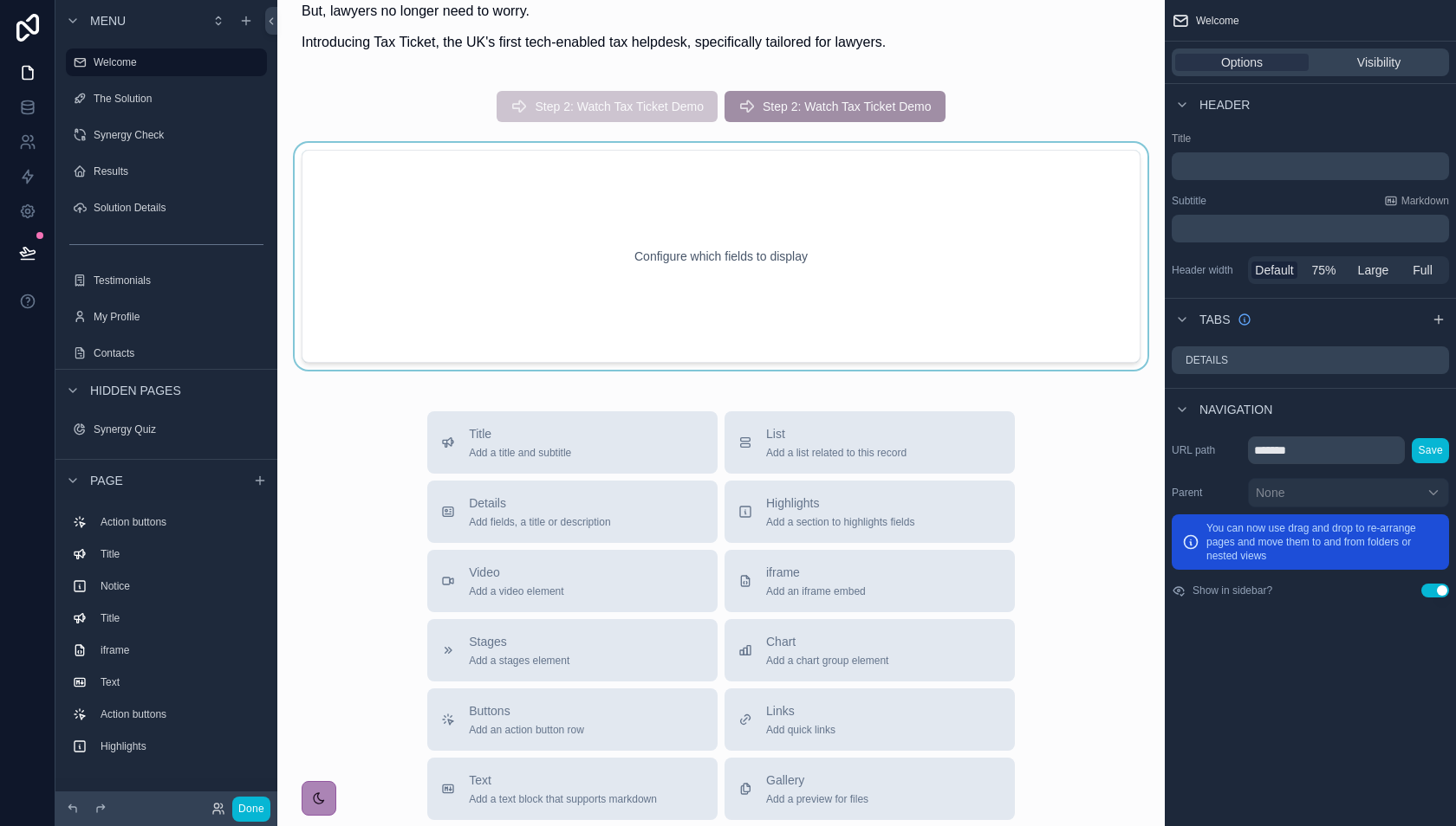
click at [800, 226] on div "scrollable content" at bounding box center [721, 255] width 859 height 227
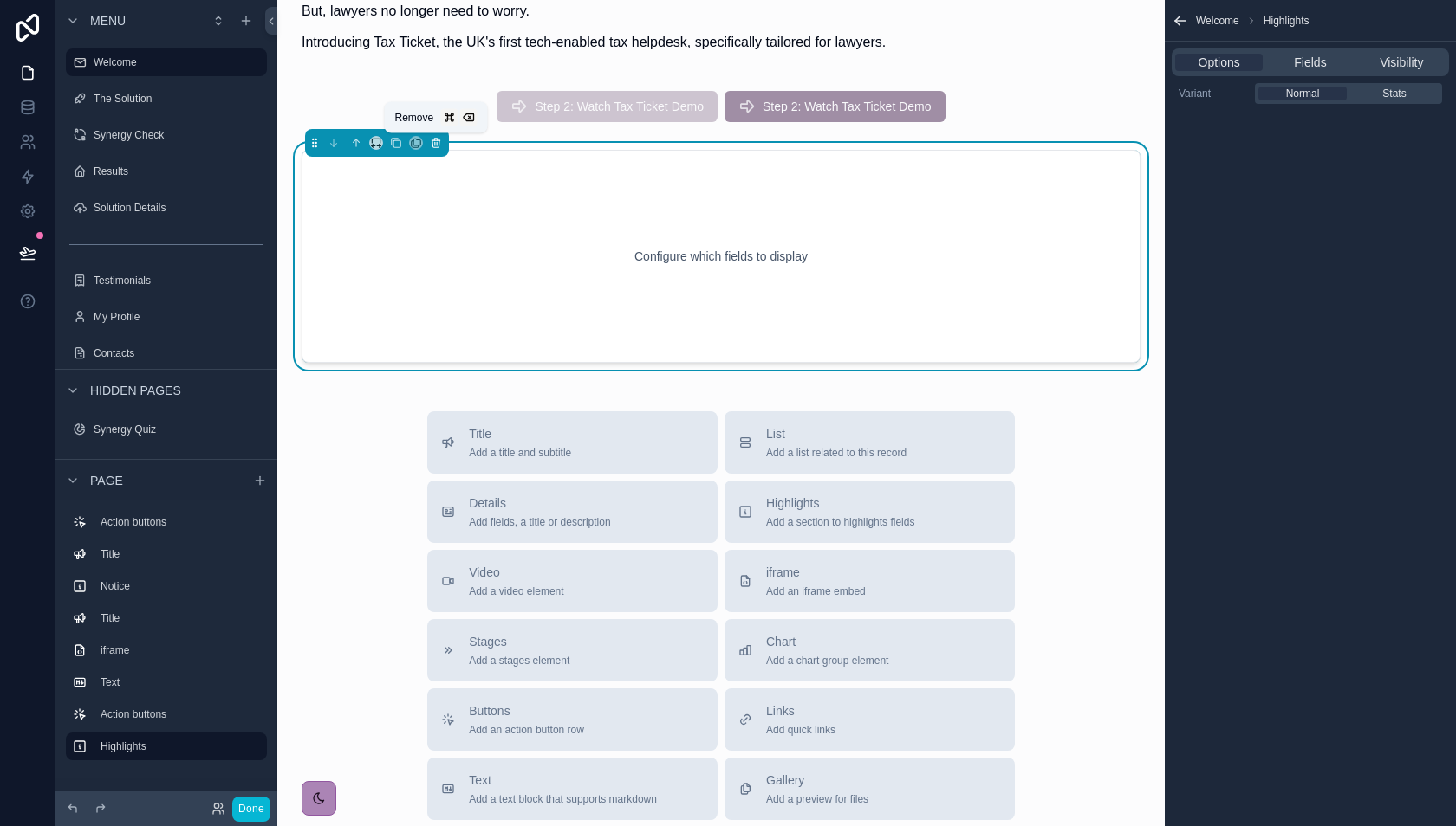
click at [438, 142] on icon "scrollable content" at bounding box center [436, 142] width 12 height 12
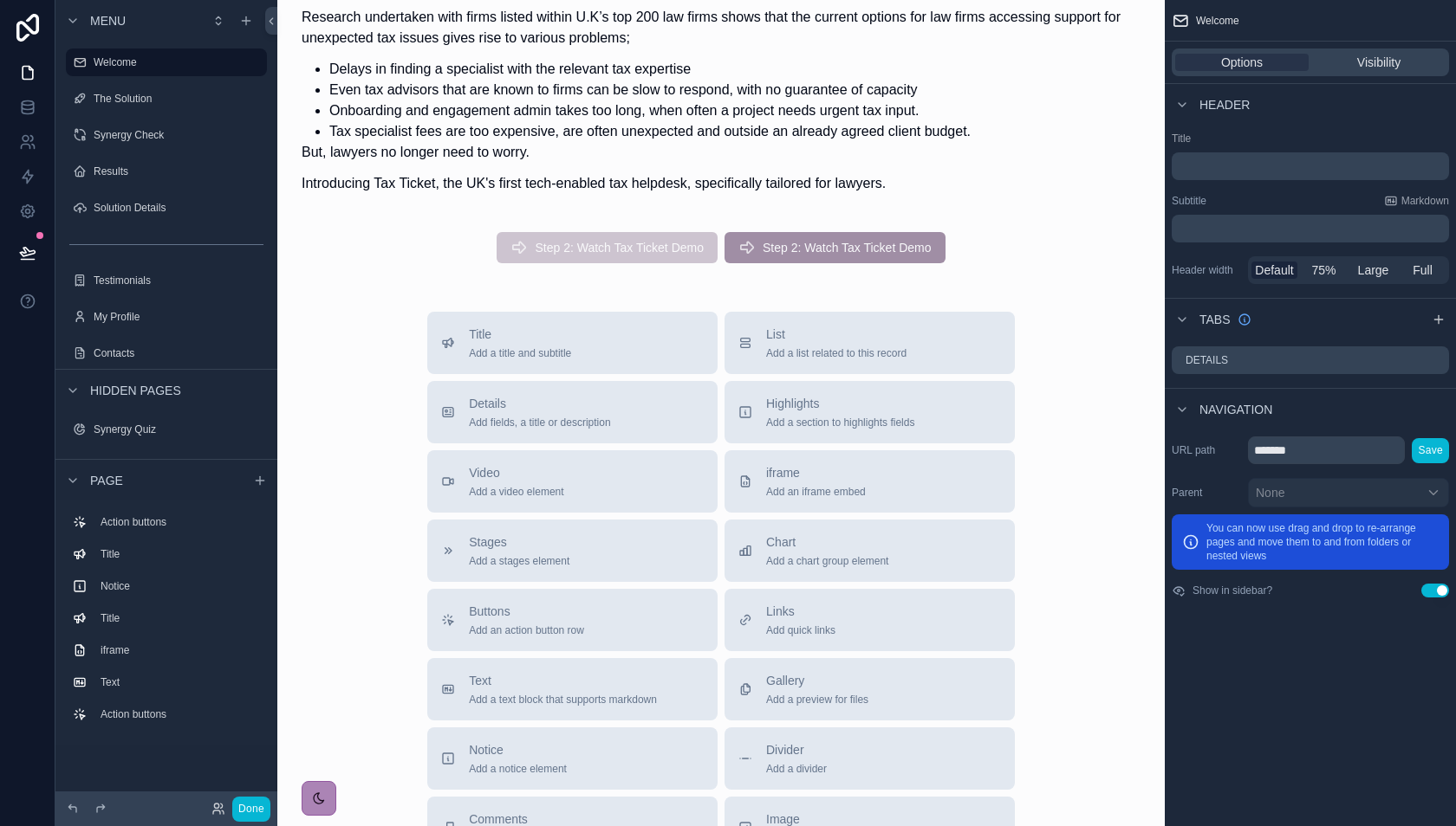
scroll to position [1131, 0]
click at [500, 351] on span "Add a title and subtitle" at bounding box center [520, 354] width 102 height 14
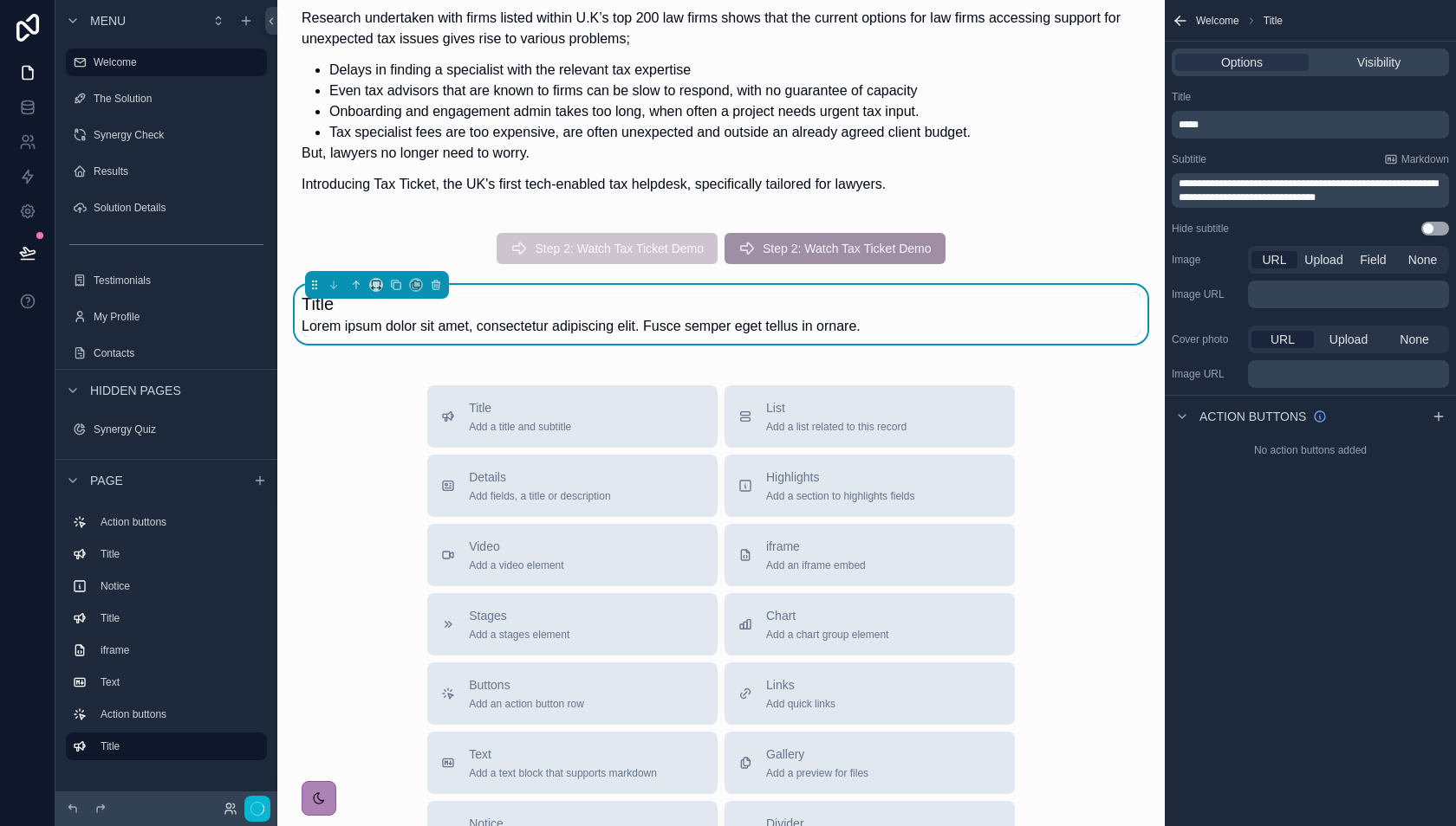
scroll to position [1032, 0]
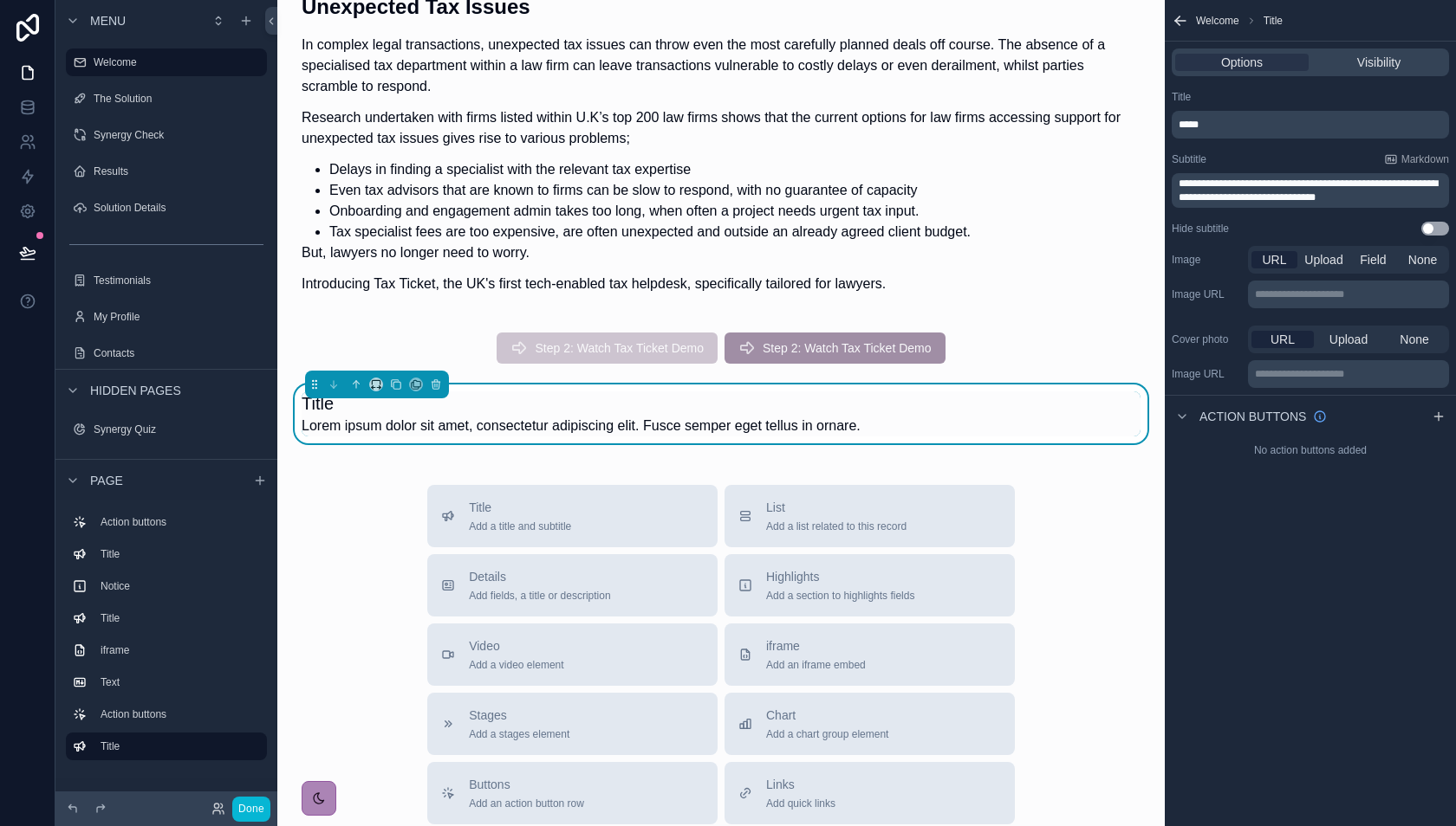
click at [438, 428] on span "Lorem ipsum dolor sit amet, consectetur adipiscing elit. Fusce semper eget tell…" at bounding box center [581, 425] width 559 height 21
click at [432, 382] on icon "scrollable content" at bounding box center [436, 382] width 8 height 0
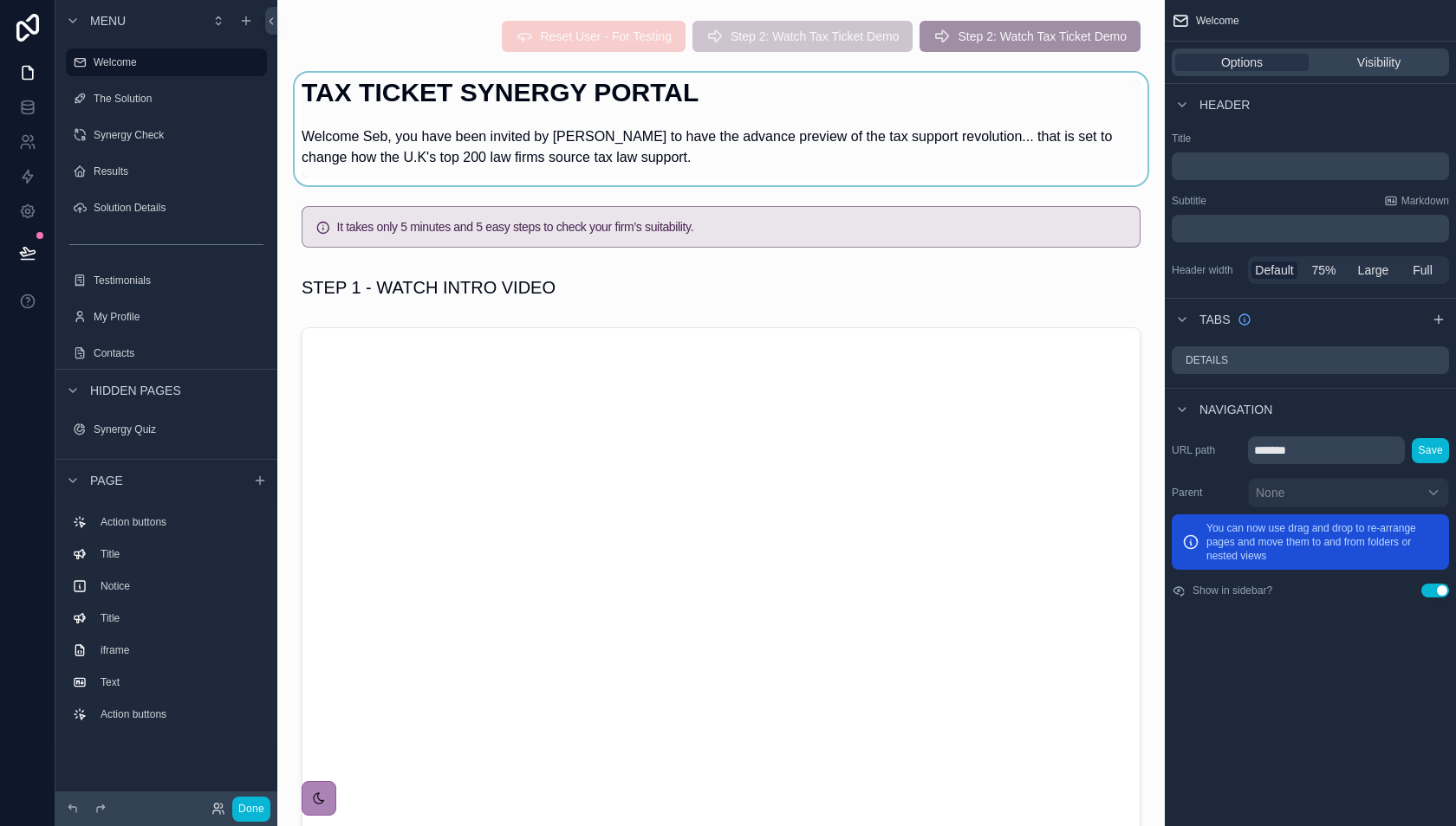
scroll to position [0, 0]
click at [581, 142] on div "scrollable content" at bounding box center [721, 130] width 859 height 113
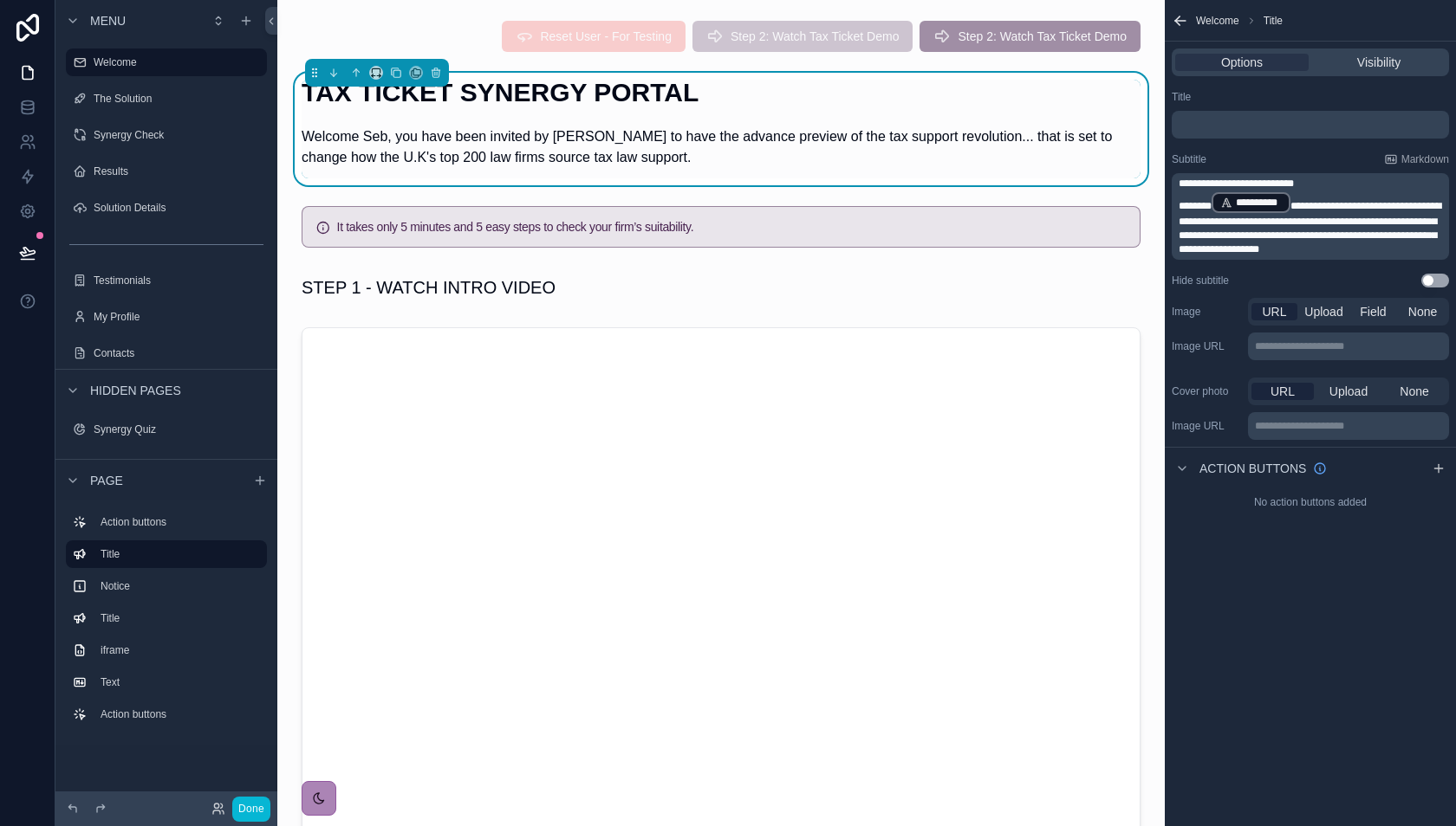
click at [1244, 230] on span "**********" at bounding box center [1310, 228] width 262 height 53
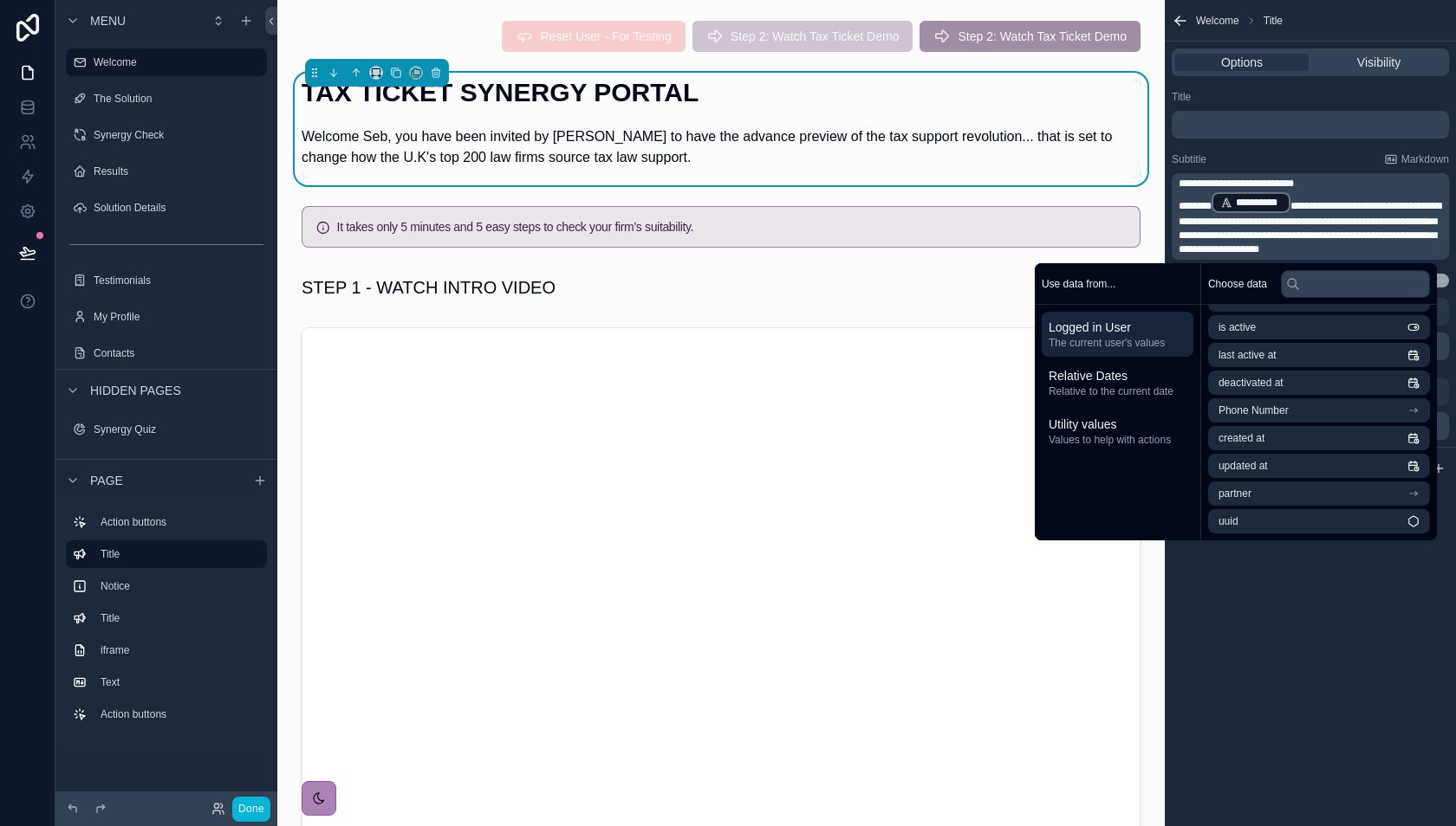
scroll to position [246, 0]
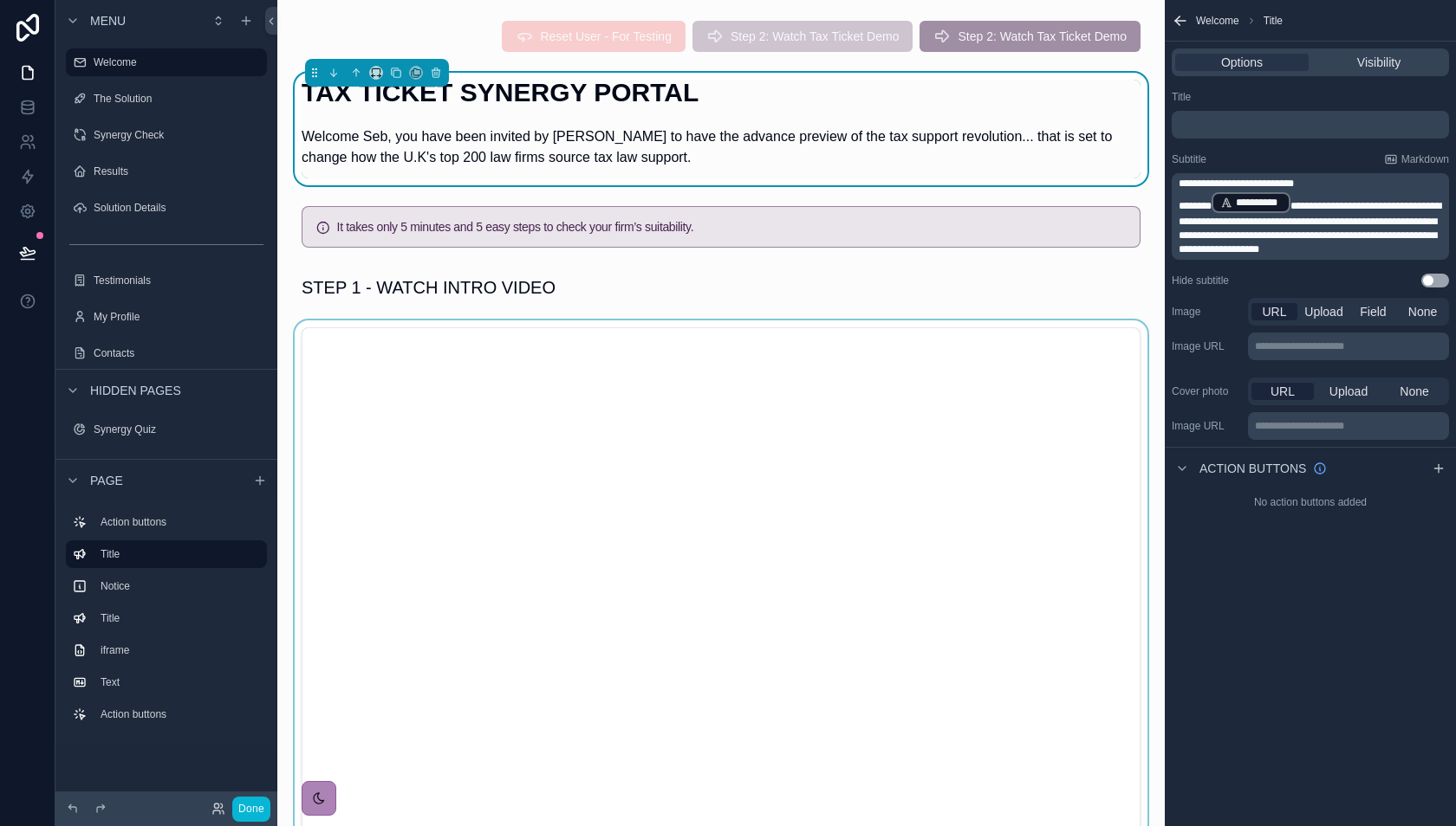
click at [456, 368] on div "scrollable content" at bounding box center [721, 638] width 859 height 636
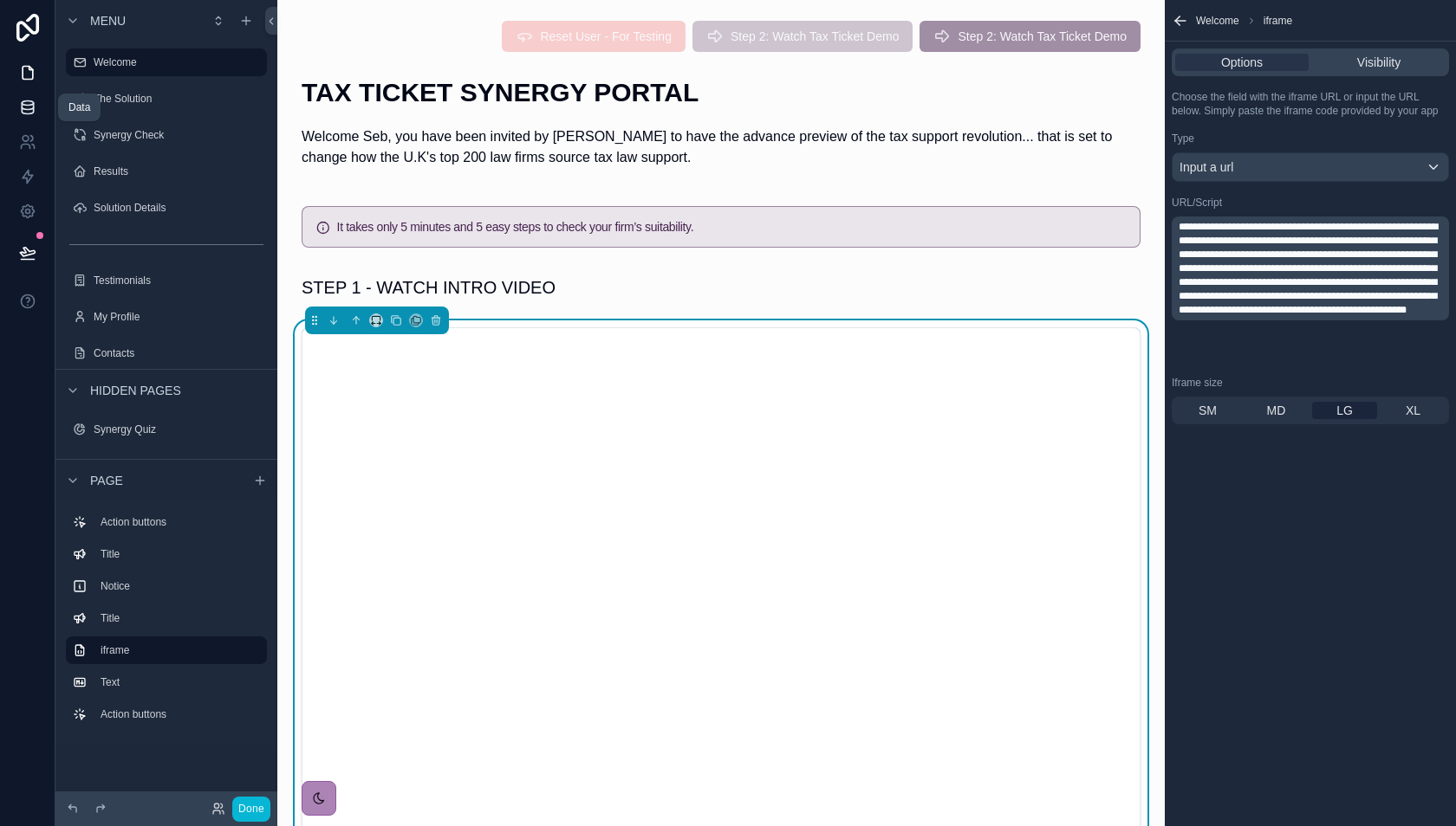
click at [32, 94] on link at bounding box center [27, 107] width 54 height 35
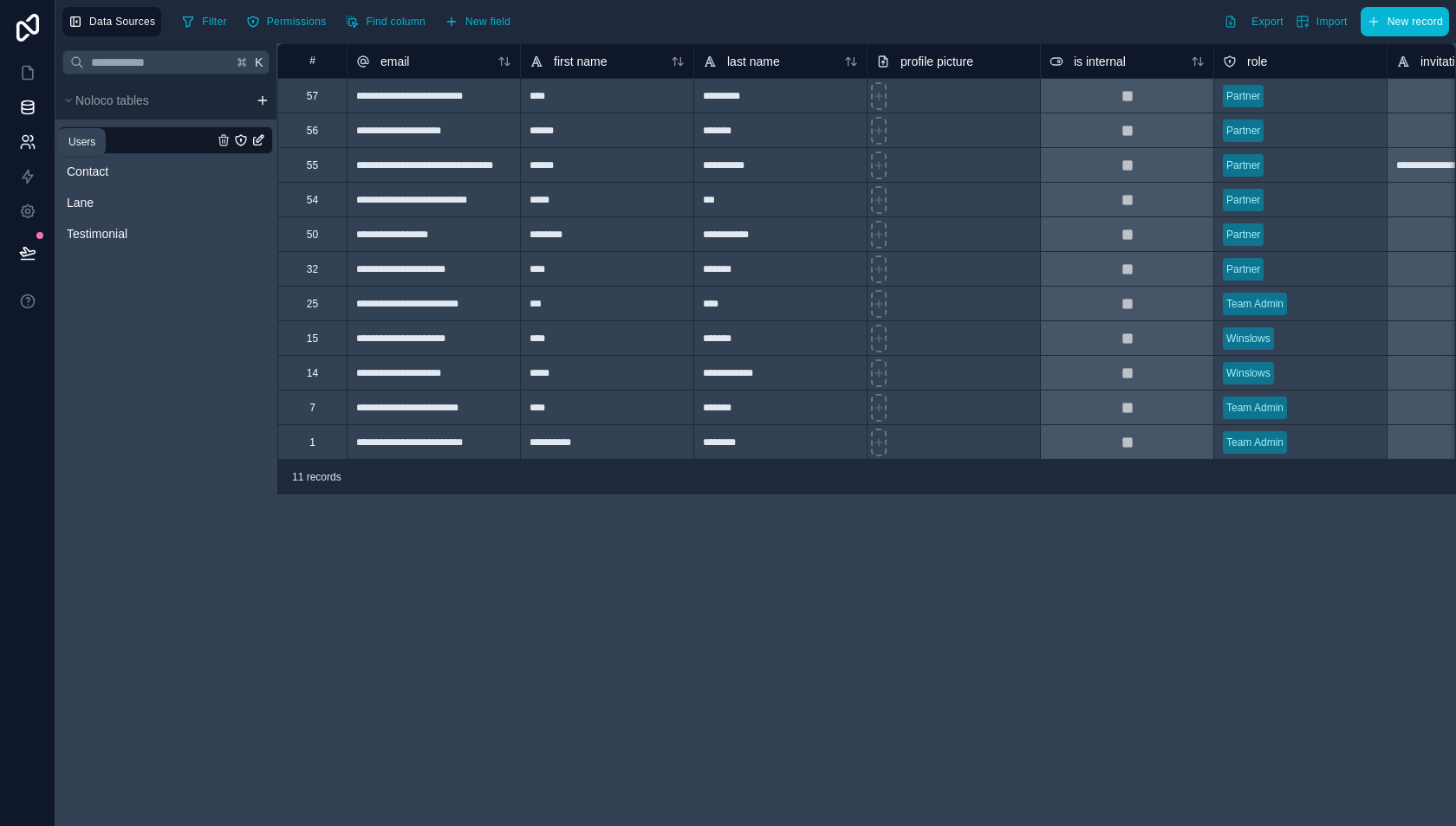
click at [23, 137] on icon at bounding box center [26, 138] width 6 height 6
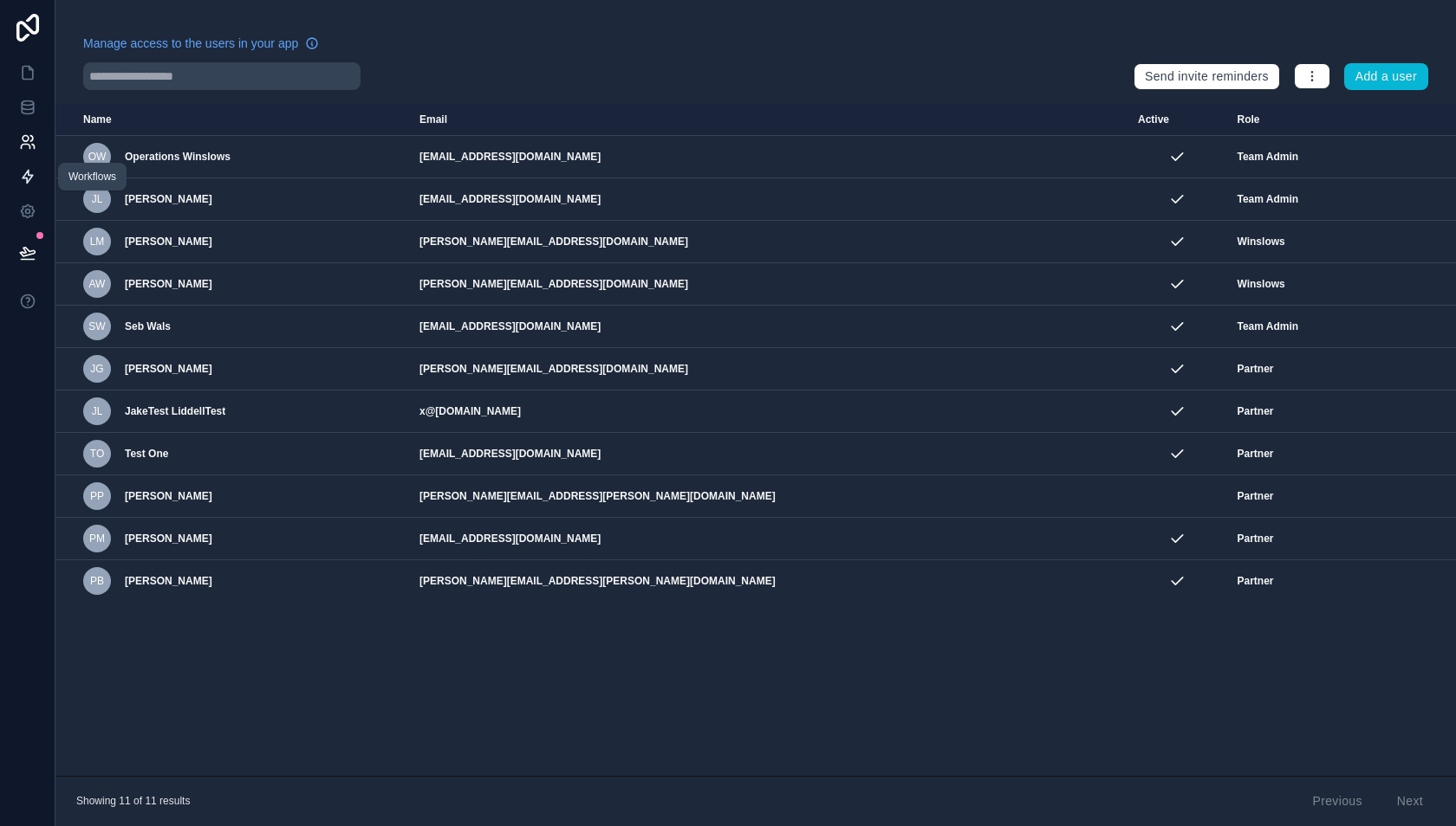
click at [27, 174] on icon at bounding box center [28, 177] width 18 height 18
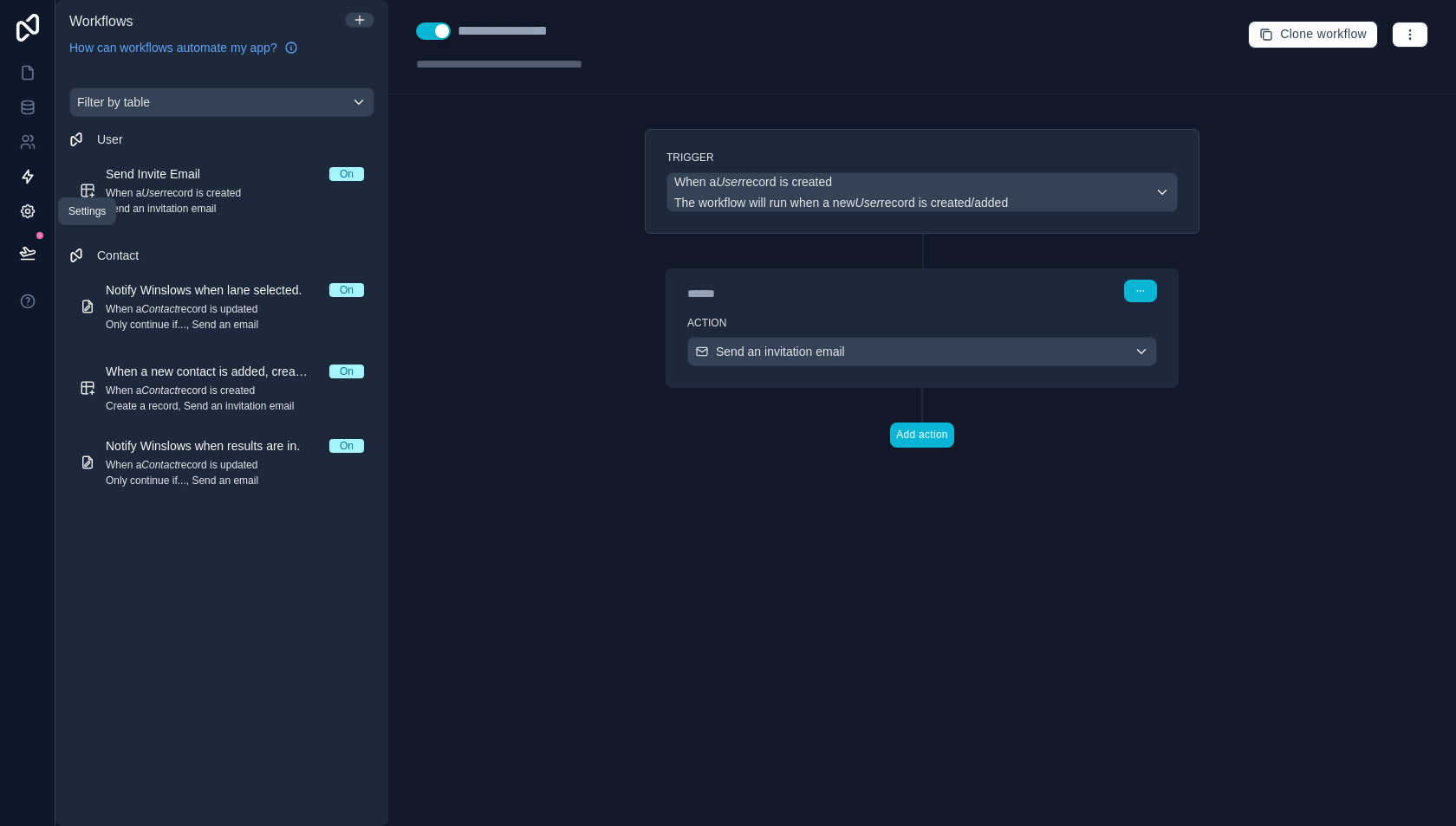
click at [32, 213] on icon at bounding box center [28, 212] width 18 height 18
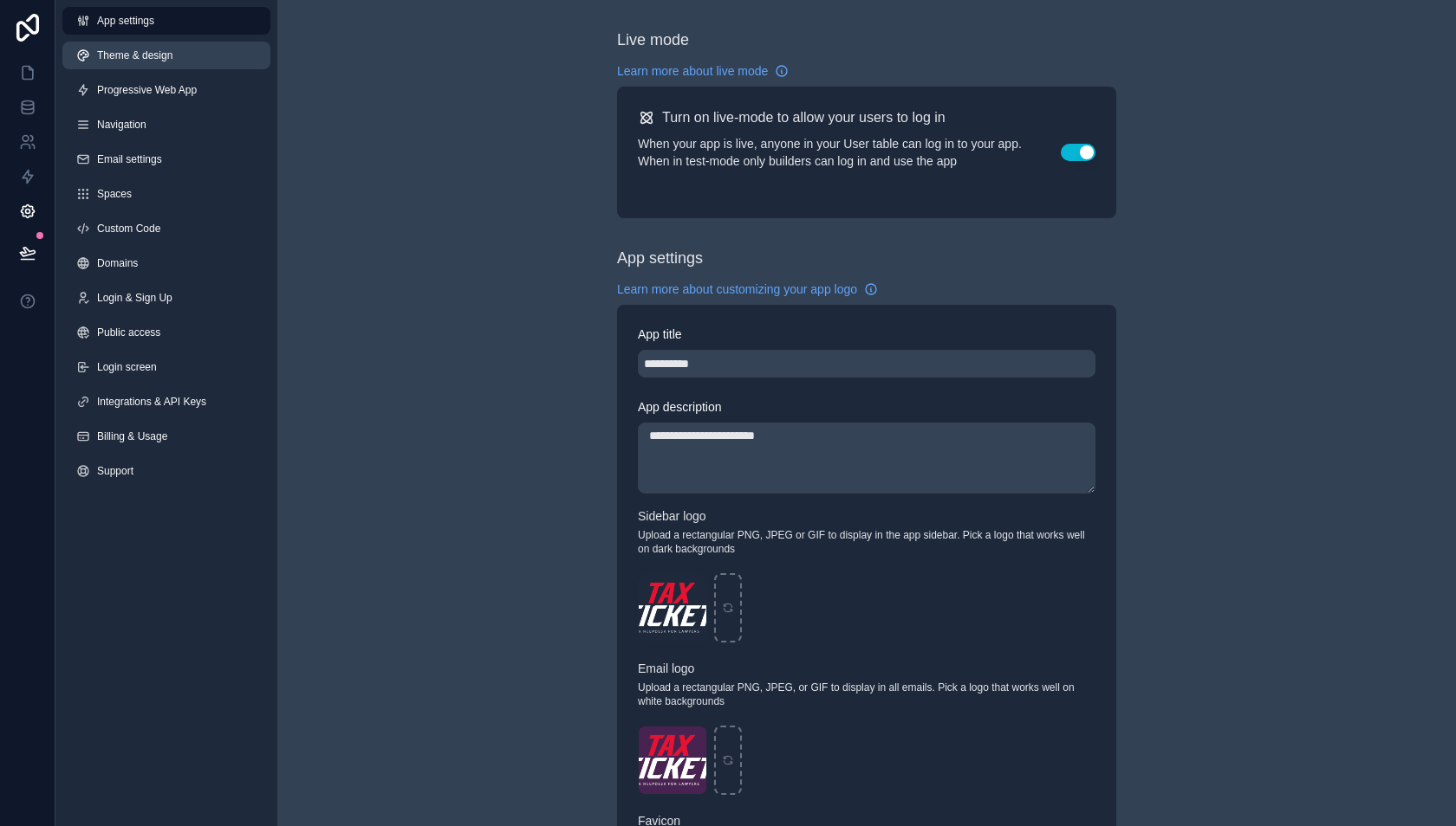
click at [169, 60] on span "Theme & design" at bounding box center [135, 55] width 75 height 14
